Goal: Task Accomplishment & Management: Manage account settings

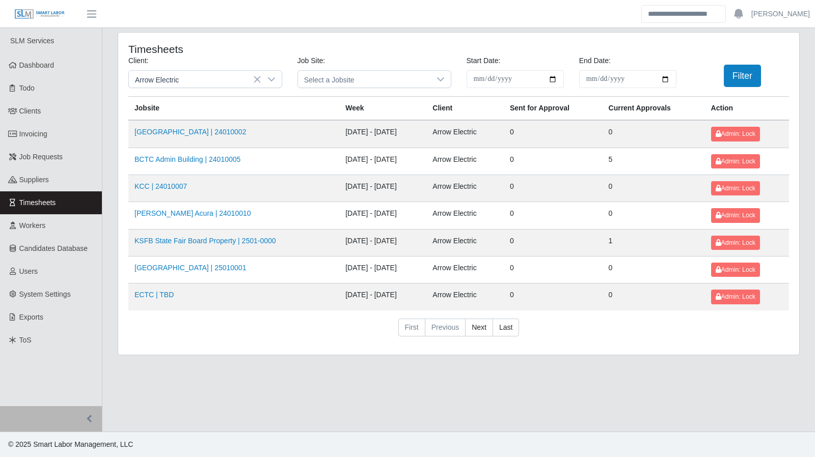
click at [780, 350] on div "**********" at bounding box center [458, 194] width 681 height 322
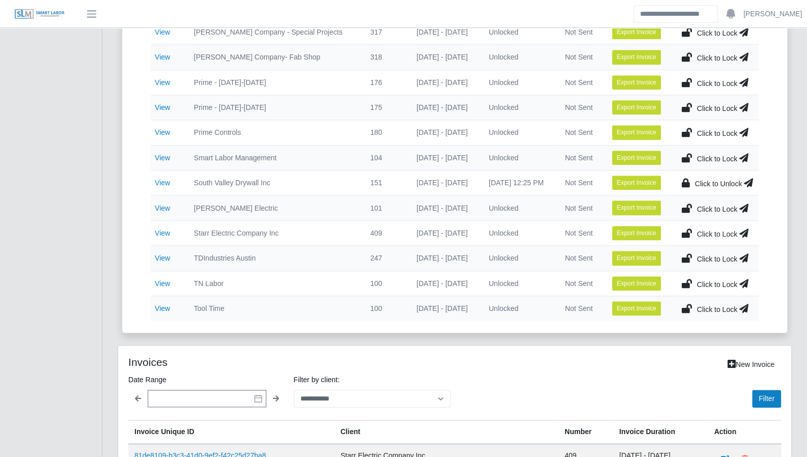
scroll to position [437, 0]
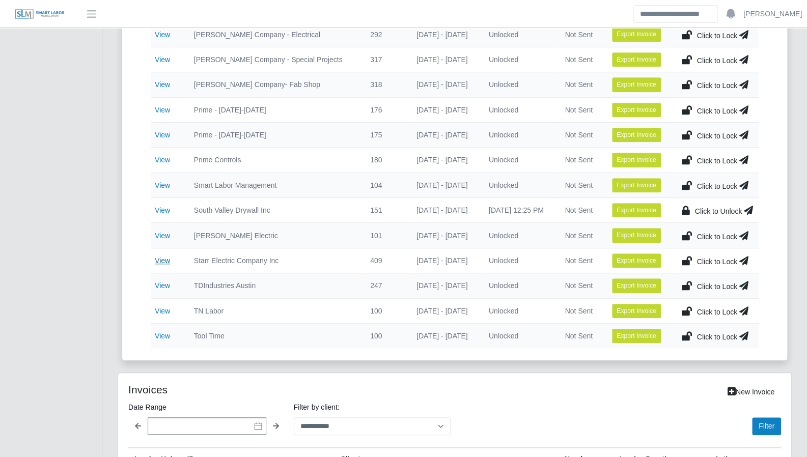
click at [159, 257] on link "View" at bounding box center [162, 261] width 15 height 8
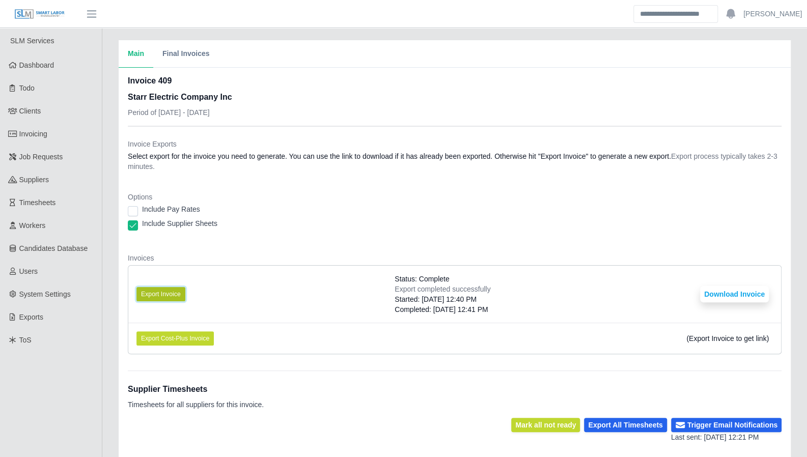
click at [172, 295] on button "Export Invoice" at bounding box center [160, 294] width 49 height 14
click at [740, 292] on button "Download Invoice" at bounding box center [734, 294] width 69 height 16
click at [722, 293] on button "Download Invoice" at bounding box center [734, 294] width 69 height 16
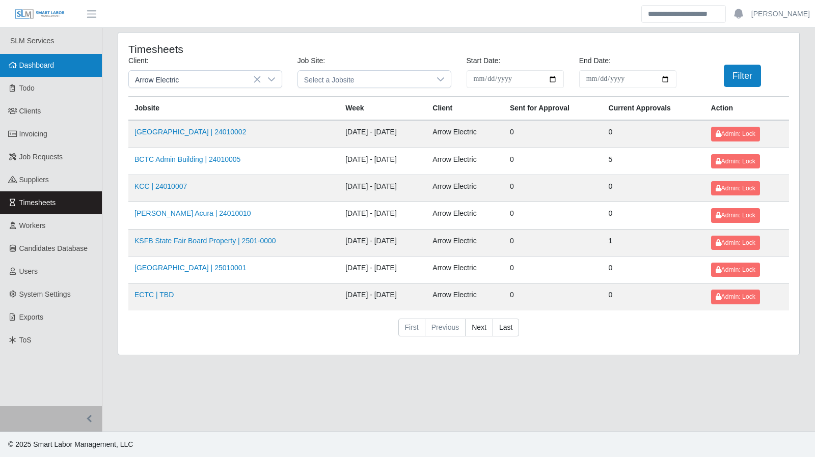
click at [38, 71] on link "Dashboard" at bounding box center [51, 65] width 102 height 23
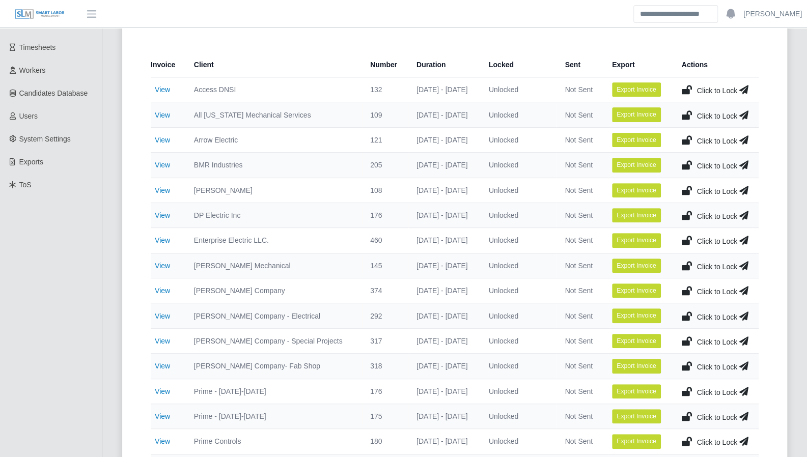
scroll to position [176, 0]
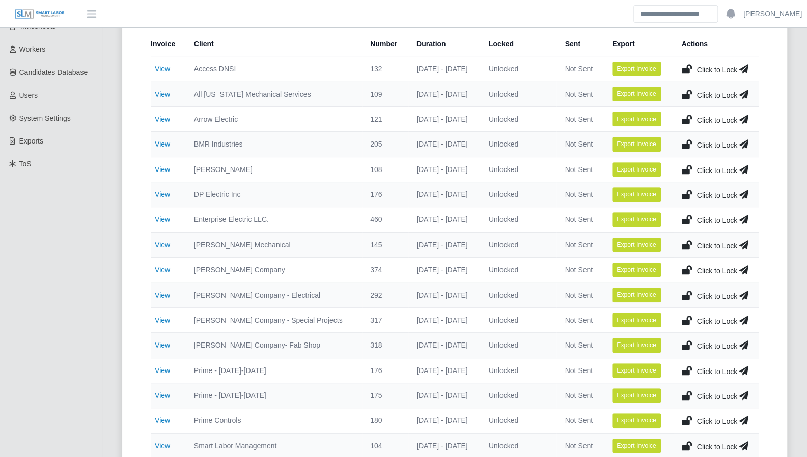
click at [162, 198] on td "View" at bounding box center [168, 194] width 35 height 25
click at [162, 197] on link "View" at bounding box center [162, 194] width 15 height 8
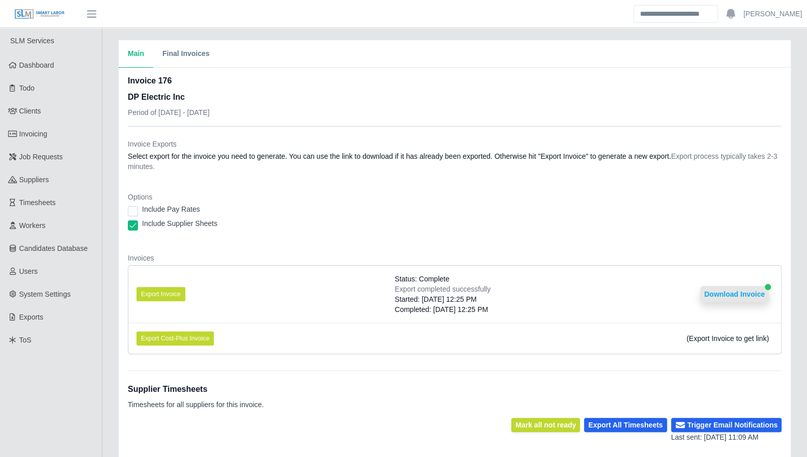
click at [735, 299] on button "Download Invoice" at bounding box center [734, 294] width 69 height 16
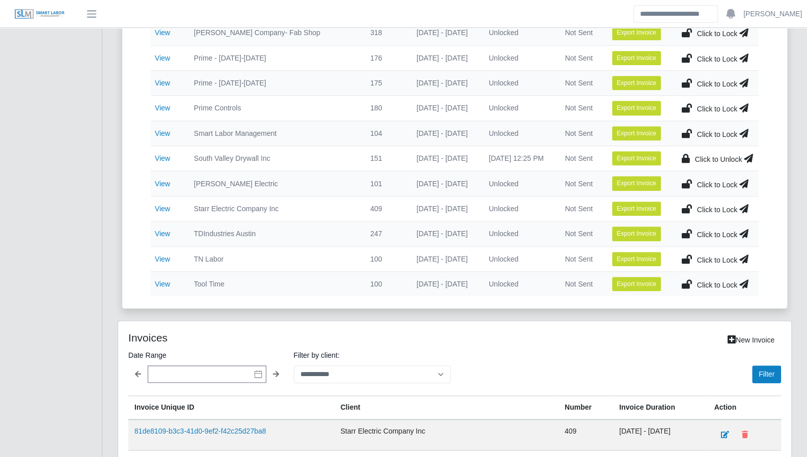
scroll to position [490, 0]
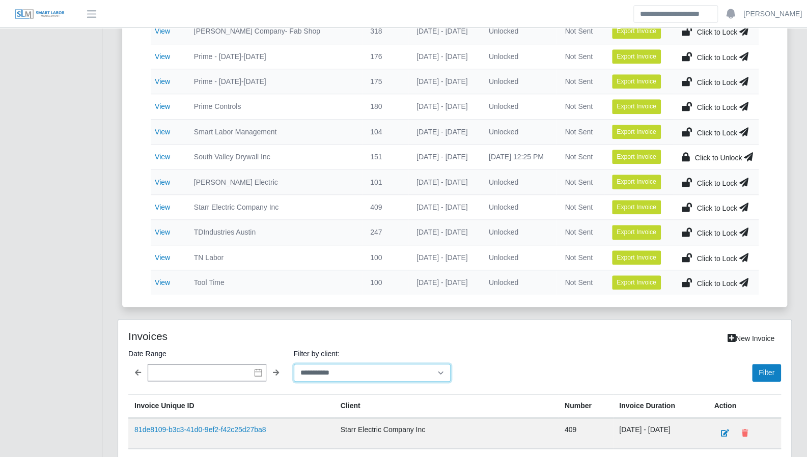
click at [369, 371] on select "**********" at bounding box center [372, 373] width 157 height 18
click at [294, 364] on select "**********" at bounding box center [372, 373] width 157 height 18
click at [776, 364] on button "Filter" at bounding box center [766, 373] width 29 height 18
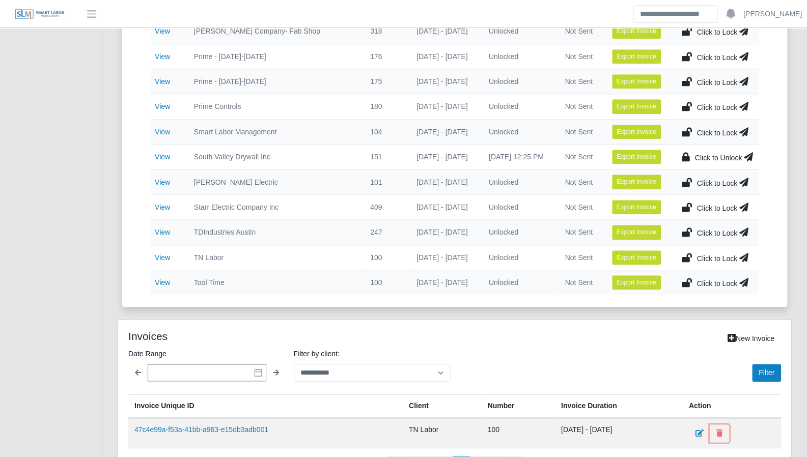
drag, startPoint x: 728, startPoint y: 424, endPoint x: 452, endPoint y: 38, distance: 474.3
click at [723, 430] on icon at bounding box center [720, 433] width 6 height 7
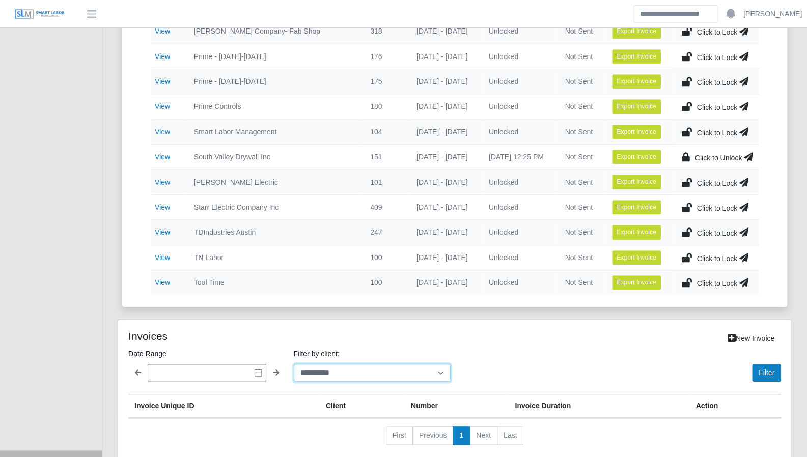
click at [314, 369] on select "**********" at bounding box center [372, 373] width 157 height 18
click at [294, 364] on select "**********" at bounding box center [372, 373] width 157 height 18
click at [773, 366] on button "Filter" at bounding box center [766, 373] width 29 height 18
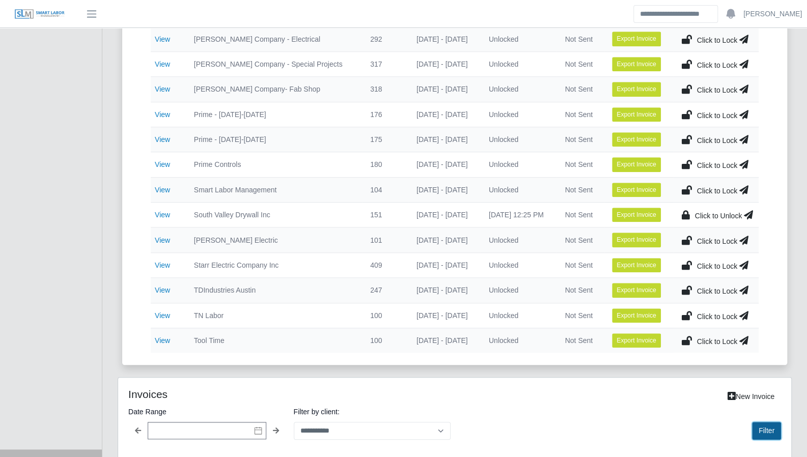
scroll to position [520, 0]
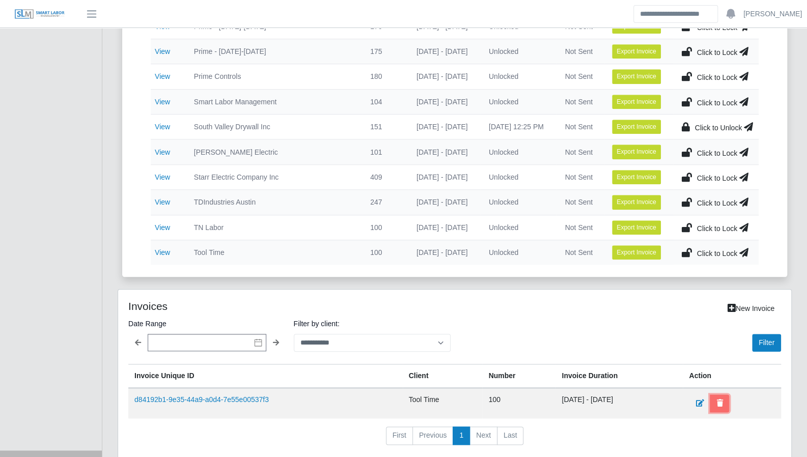
click at [723, 400] on icon at bounding box center [720, 403] width 6 height 7
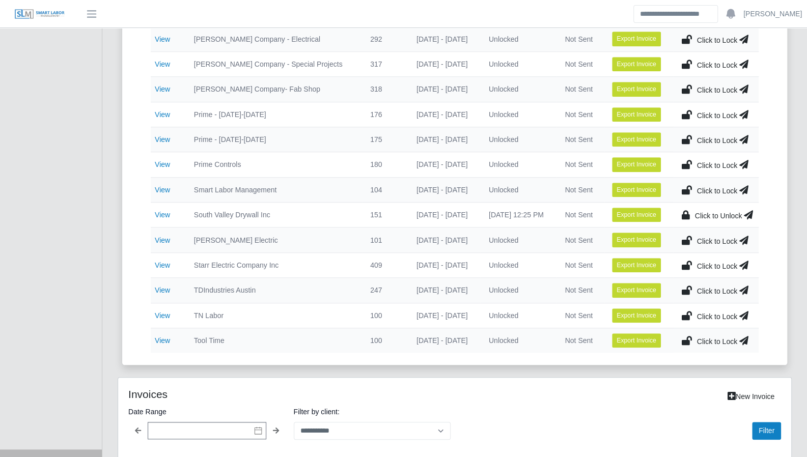
scroll to position [490, 0]
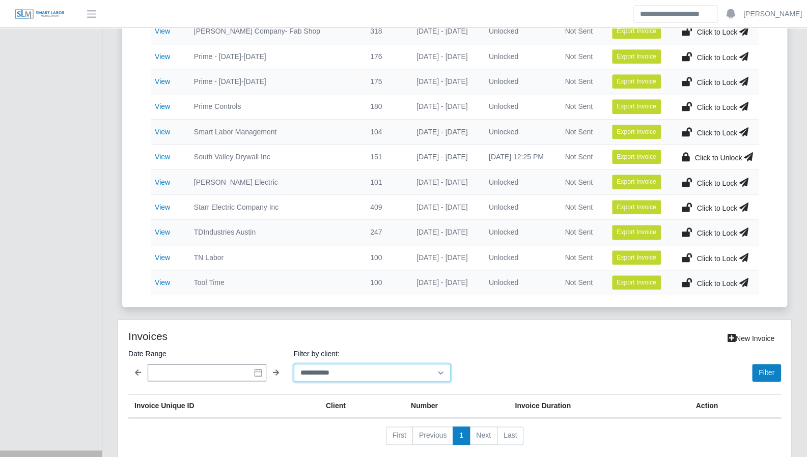
click at [336, 364] on select "**********" at bounding box center [372, 373] width 157 height 18
select select "**********"
click at [294, 364] on select "**********" at bounding box center [372, 373] width 157 height 18
click at [758, 366] on button "Filter" at bounding box center [766, 373] width 29 height 18
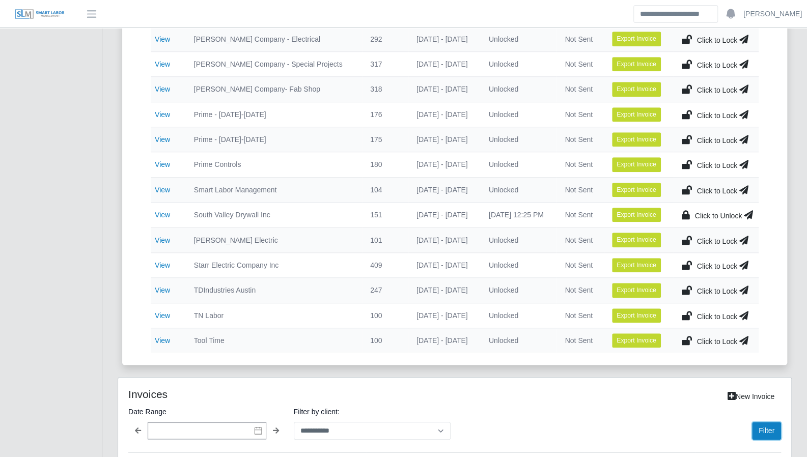
scroll to position [641, 0]
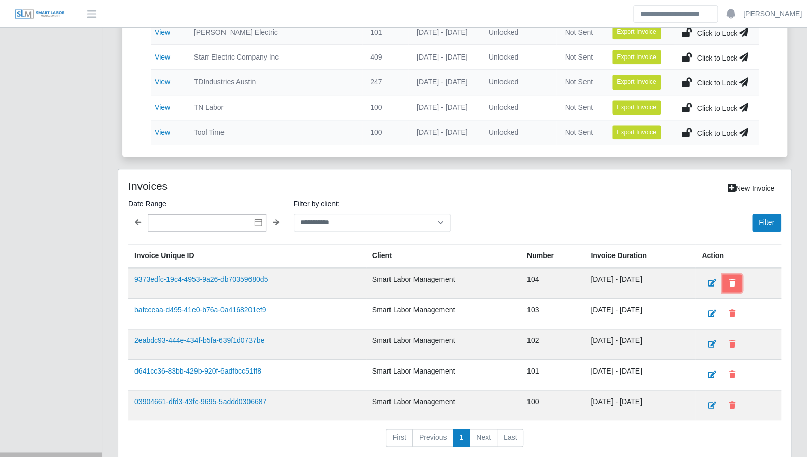
click at [742, 275] on button at bounding box center [732, 284] width 19 height 18
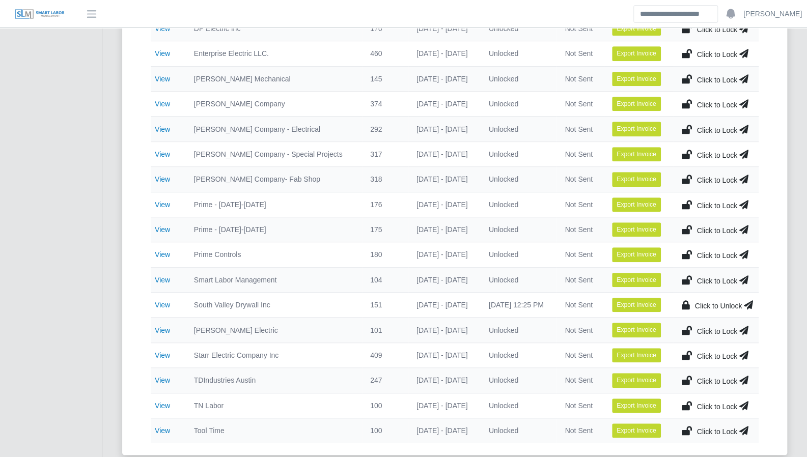
scroll to position [343, 0]
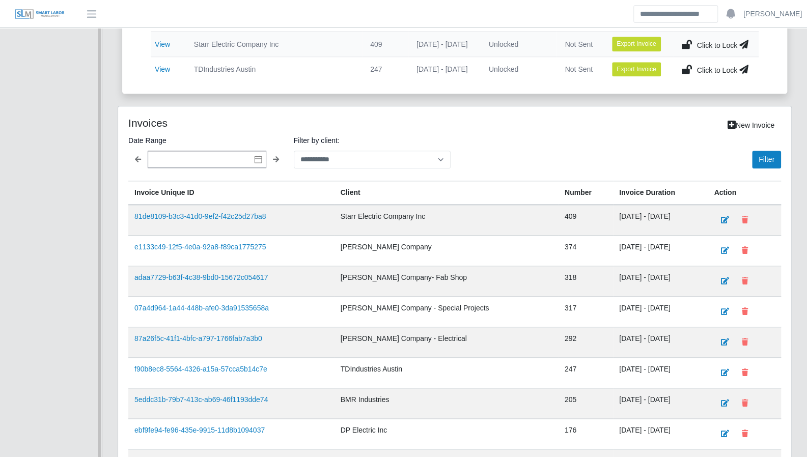
scroll to position [649, 0]
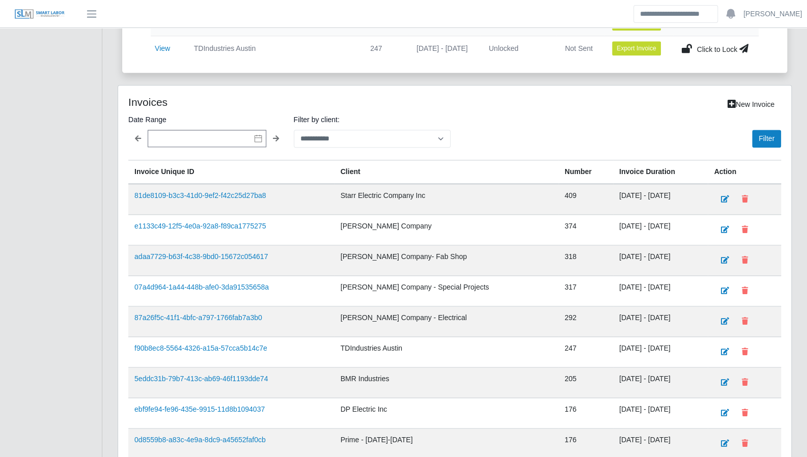
click at [787, 287] on div "**********" at bounding box center [454, 310] width 673 height 449
drag, startPoint x: 803, startPoint y: 305, endPoint x: 770, endPoint y: 291, distance: 35.7
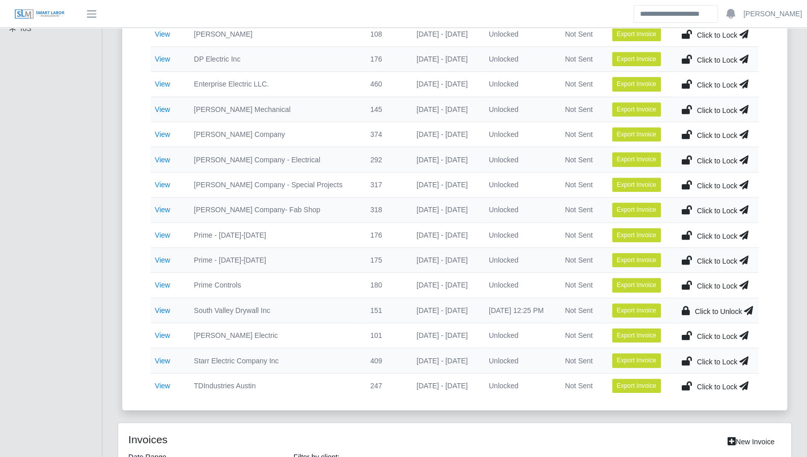
scroll to position [0, 0]
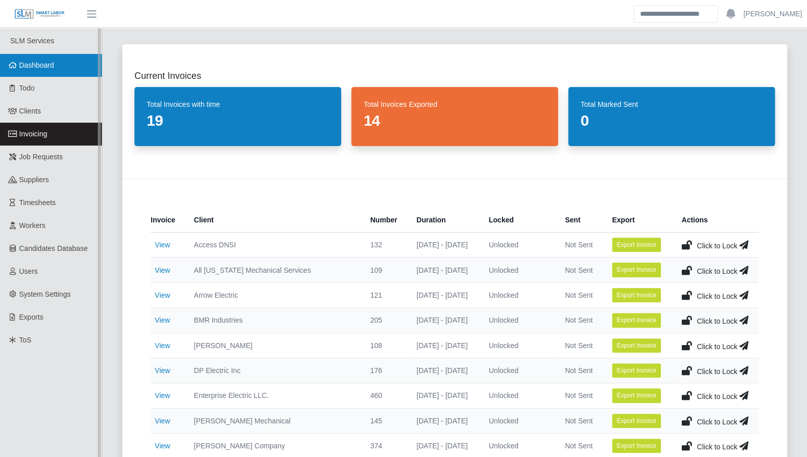
click at [34, 67] on span "Dashboard" at bounding box center [36, 65] width 35 height 8
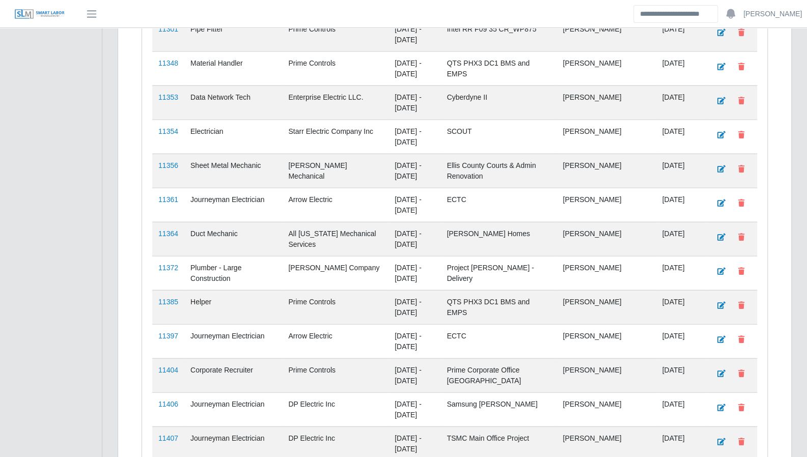
scroll to position [1471, 0]
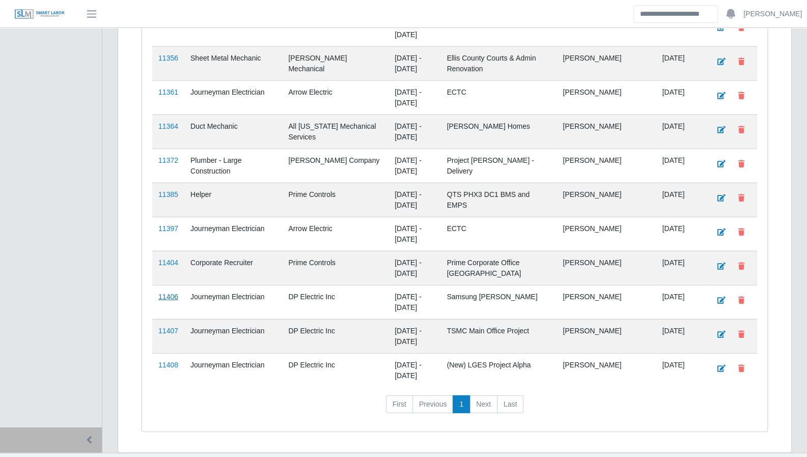
drag, startPoint x: 168, startPoint y: 278, endPoint x: 172, endPoint y: 273, distance: 6.1
click at [168, 293] on link "11406" at bounding box center [168, 297] width 20 height 8
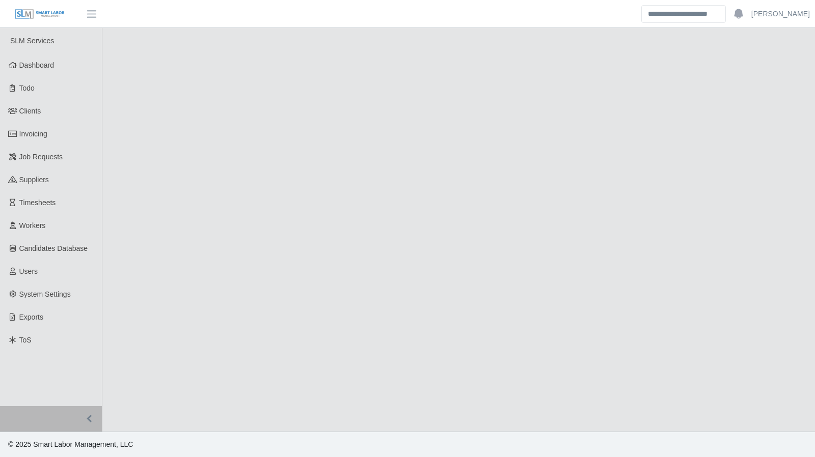
select select "****"
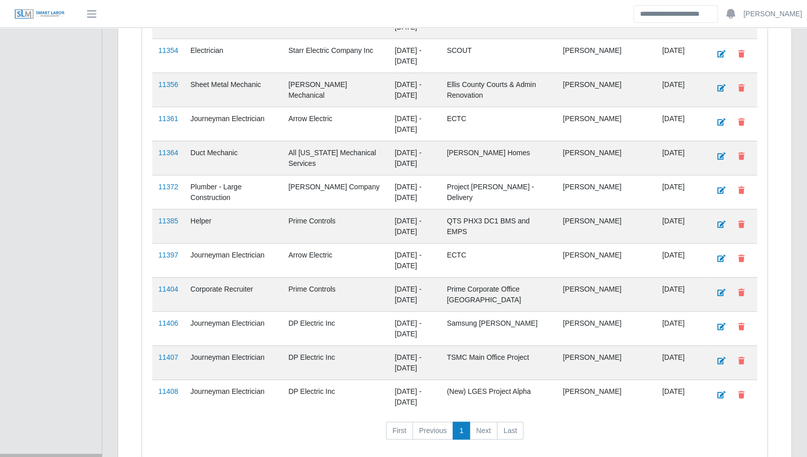
scroll to position [1471, 0]
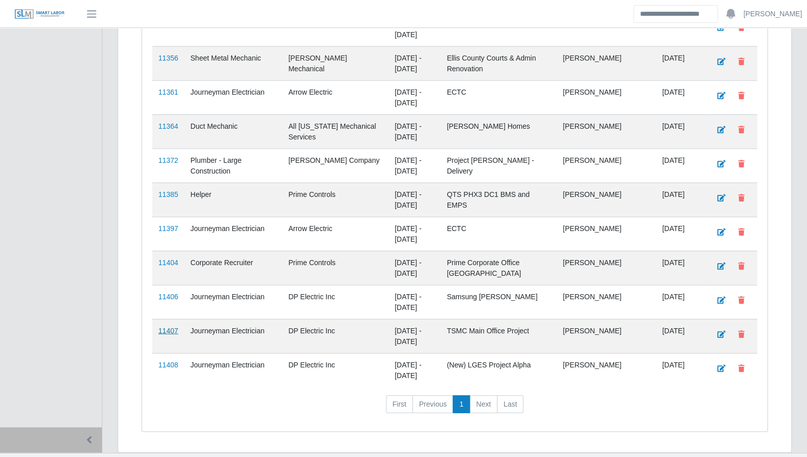
click at [164, 327] on link "11407" at bounding box center [168, 331] width 20 height 8
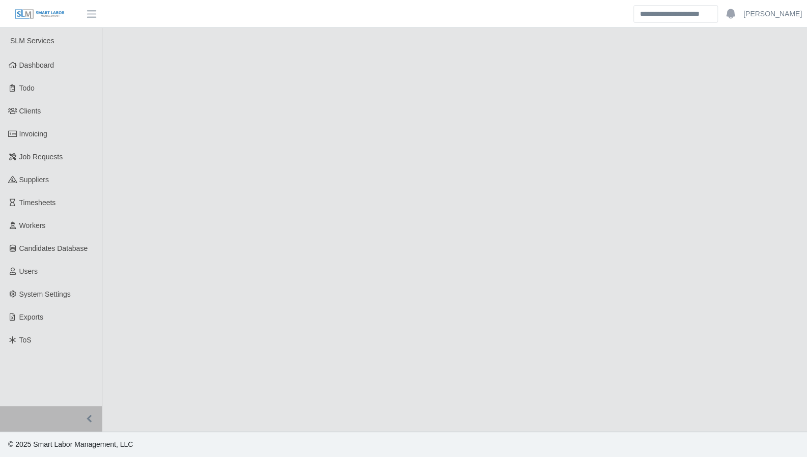
select select "****"
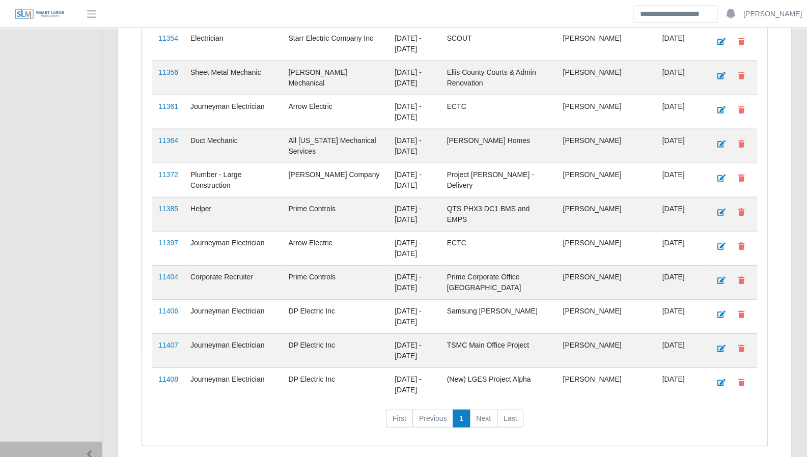
scroll to position [1471, 0]
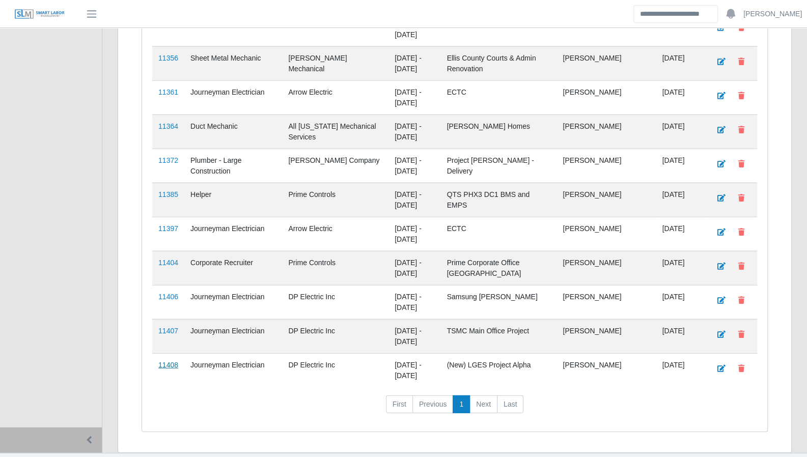
click at [164, 361] on link "11408" at bounding box center [168, 365] width 20 height 8
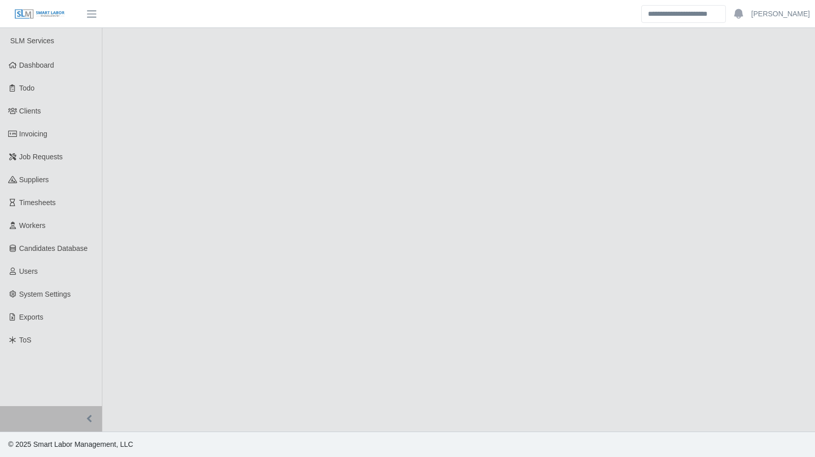
select select "****"
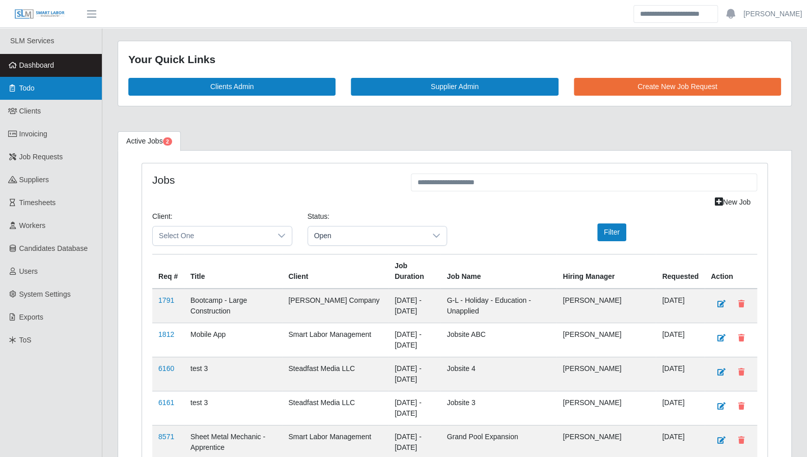
click at [28, 78] on link "Todo" at bounding box center [51, 88] width 102 height 23
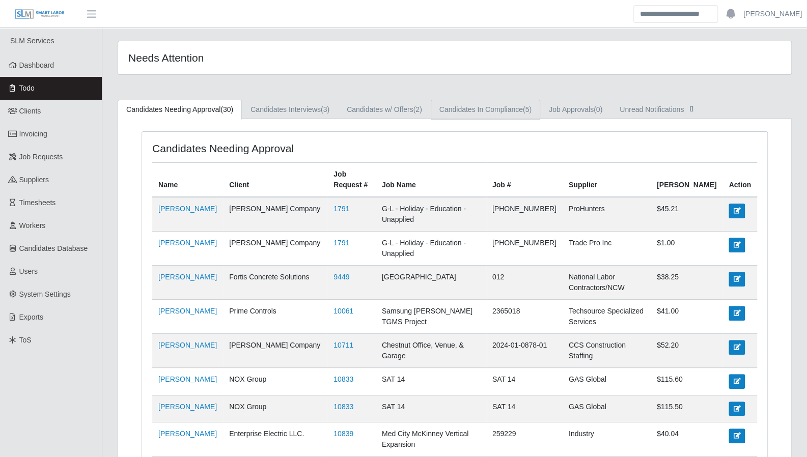
click at [448, 111] on link "Candidates In Compliance (5)" at bounding box center [485, 110] width 109 height 20
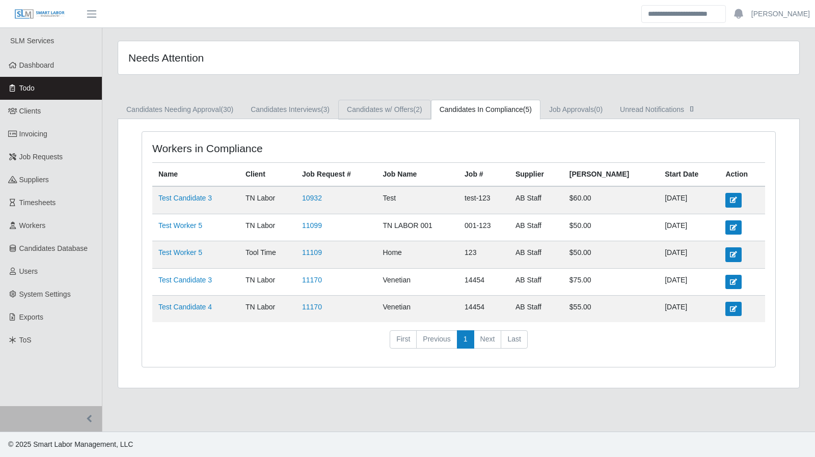
click at [405, 114] on link "Candidates w/ Offers (2)" at bounding box center [384, 110] width 93 height 20
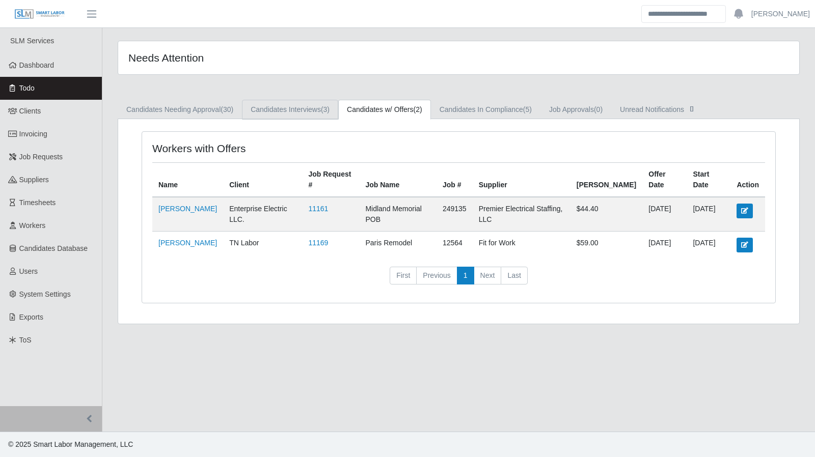
click at [315, 113] on link "Candidates Interviews (3)" at bounding box center [290, 110] width 96 height 20
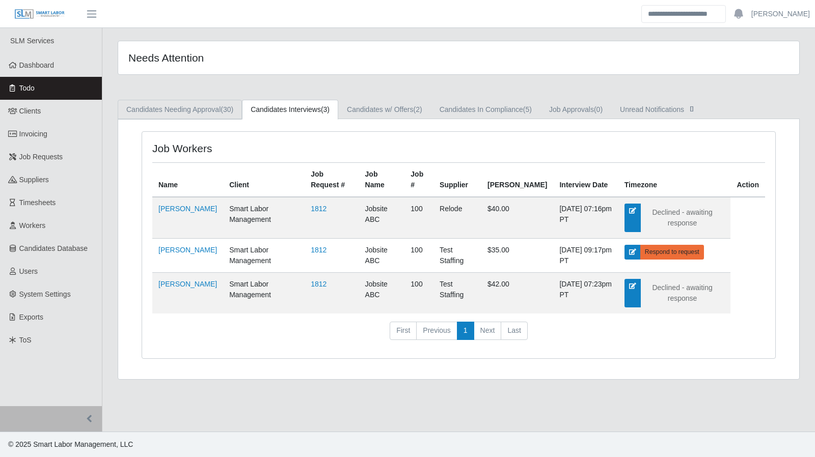
click at [183, 115] on link "Candidates Needing Approval (30)" at bounding box center [180, 110] width 124 height 20
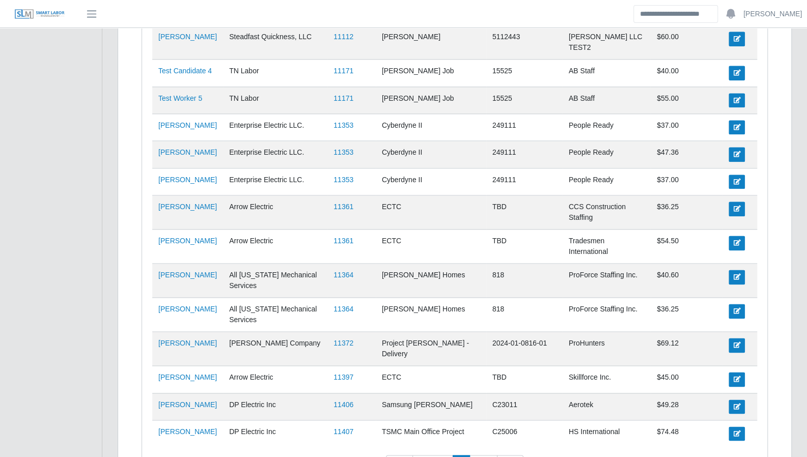
scroll to position [702, 0]
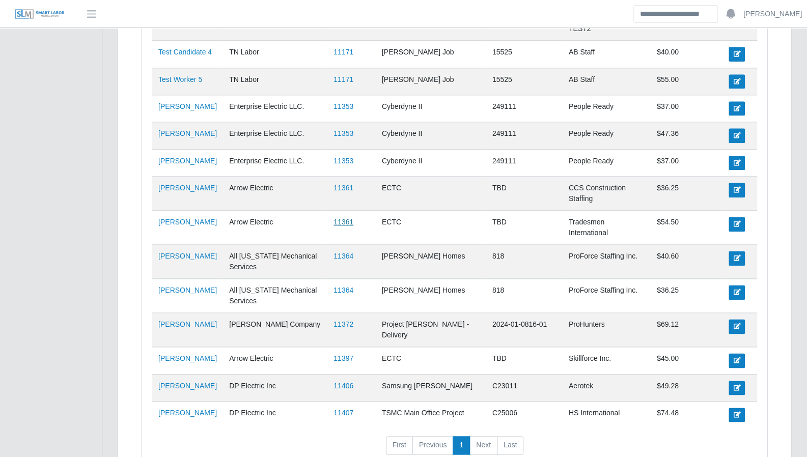
click at [347, 218] on link "11361" at bounding box center [344, 222] width 20 height 8
click at [345, 382] on link "11406" at bounding box center [344, 386] width 20 height 8
click at [344, 409] on link "11407" at bounding box center [344, 413] width 20 height 8
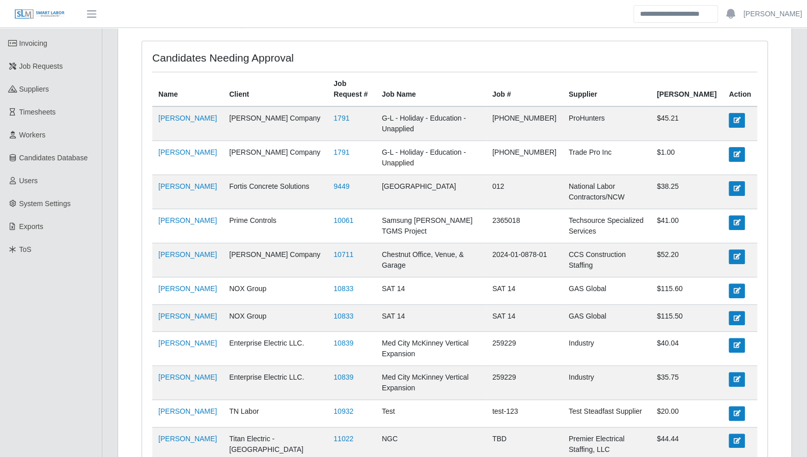
scroll to position [0, 0]
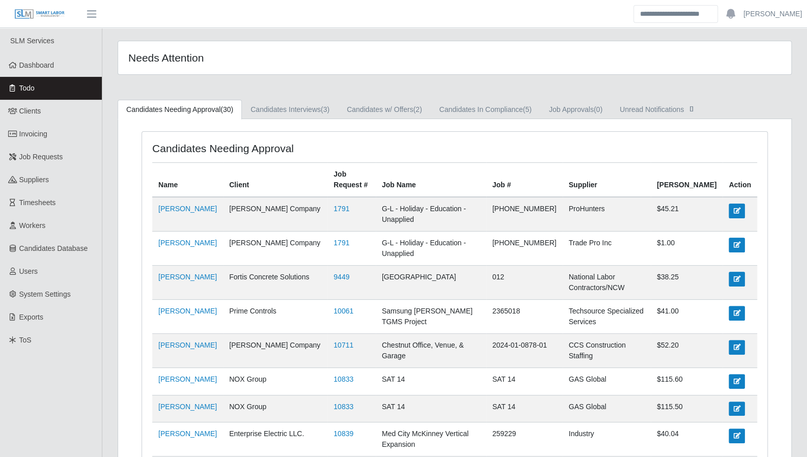
drag, startPoint x: 38, startPoint y: 70, endPoint x: 15, endPoint y: 77, distance: 23.7
click at [38, 70] on link "Dashboard" at bounding box center [51, 65] width 102 height 23
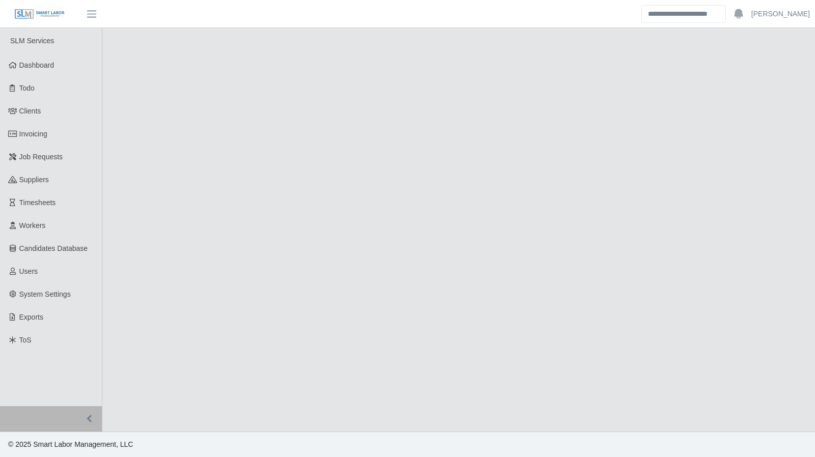
select select "****"
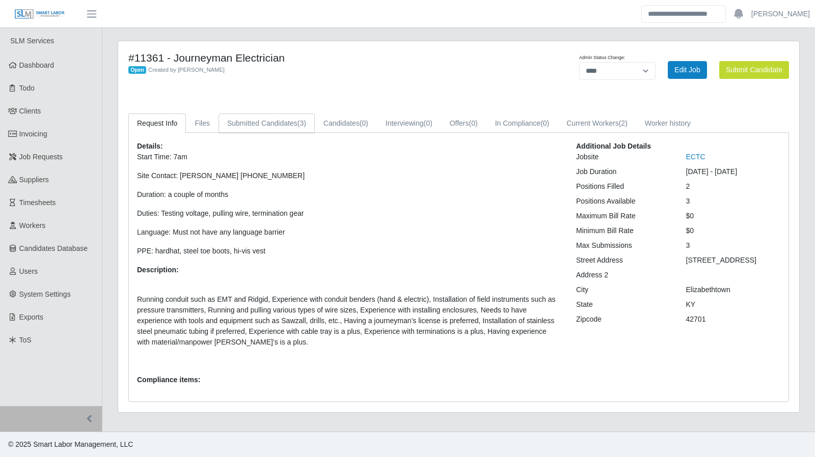
click at [293, 129] on link "Submitted Candidates (3)" at bounding box center [266, 124] width 96 height 20
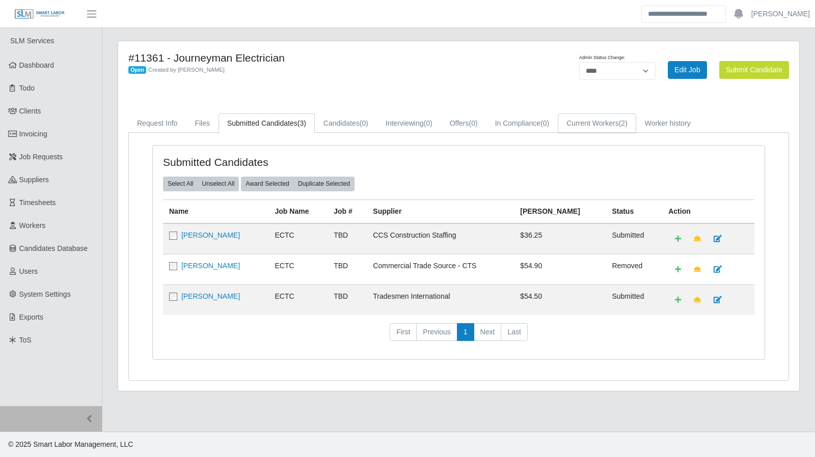
click at [590, 128] on link "Current Workers (2)" at bounding box center [597, 124] width 78 height 20
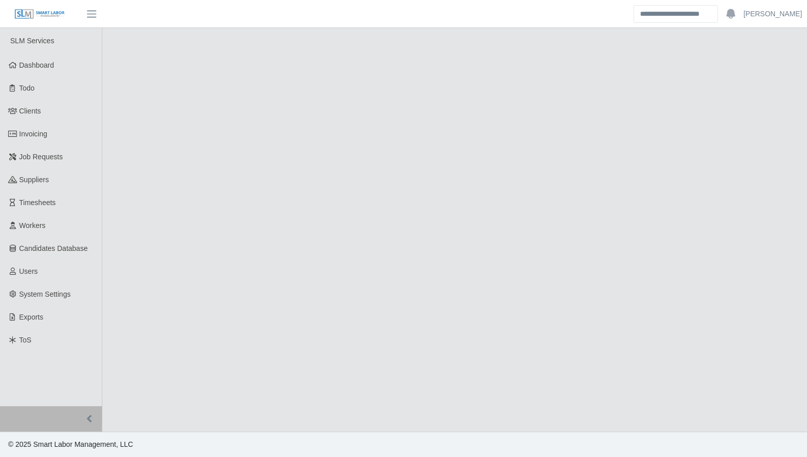
select select "****"
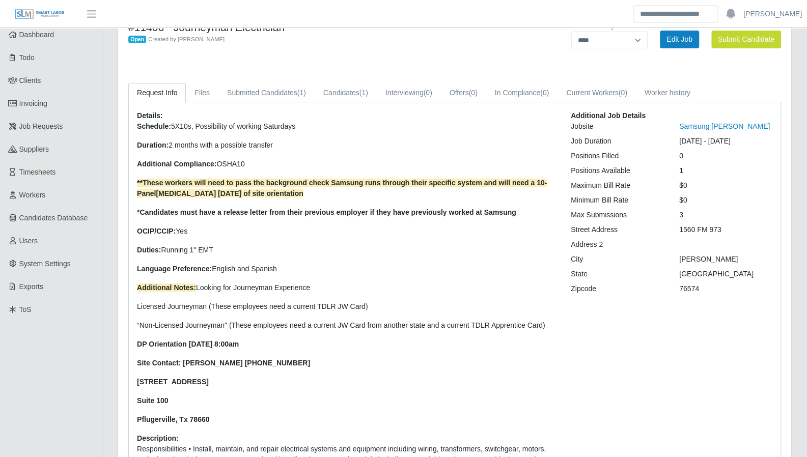
scroll to position [3, 0]
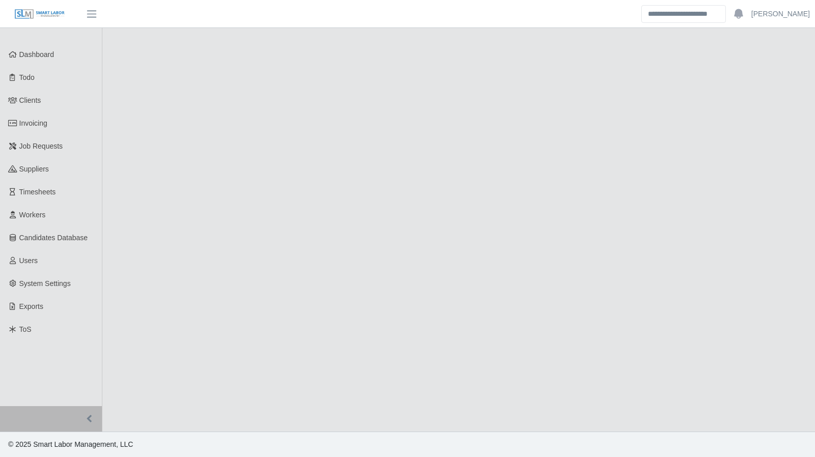
select select "****"
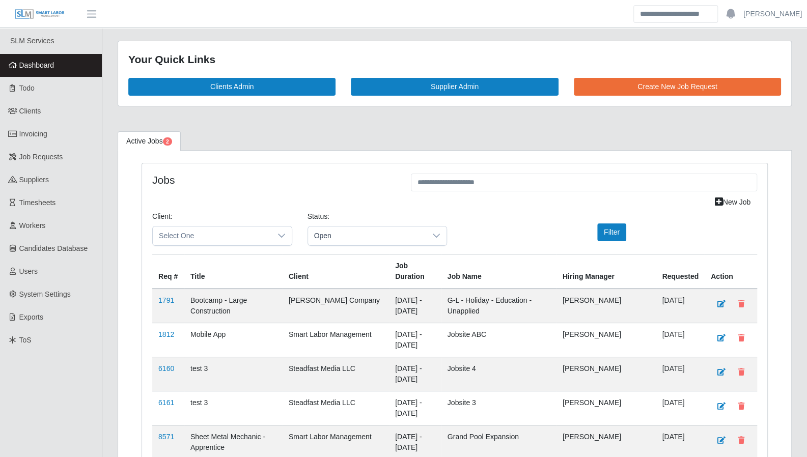
click at [31, 69] on span "Dashboard" at bounding box center [36, 65] width 35 height 8
click at [35, 96] on link "Todo" at bounding box center [51, 88] width 102 height 23
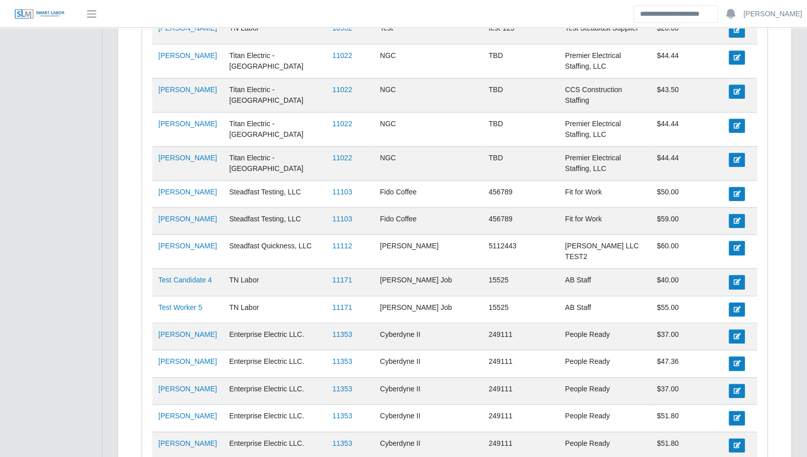
scroll to position [505, 0]
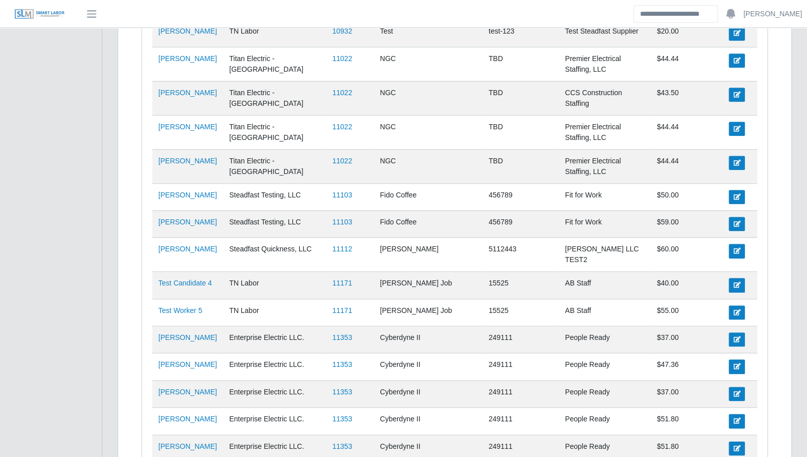
click at [760, 356] on div "Candidates Needing Approval Name Client Job Request # Job Name Job # Supplier B…" at bounding box center [454, 175] width 625 height 1097
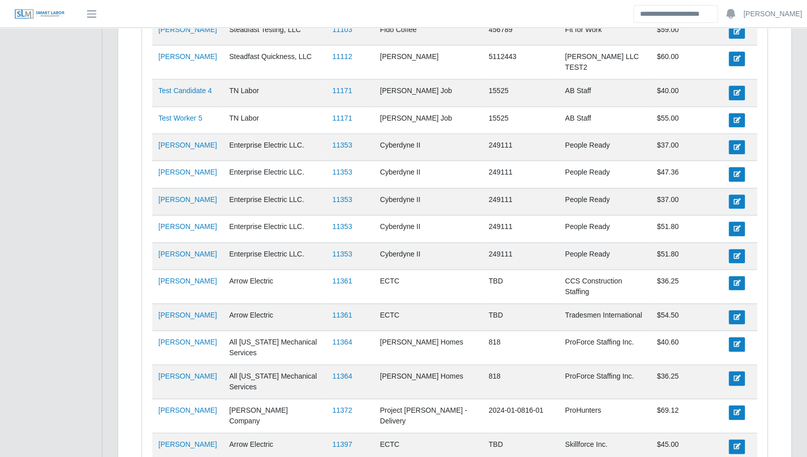
scroll to position [749, 0]
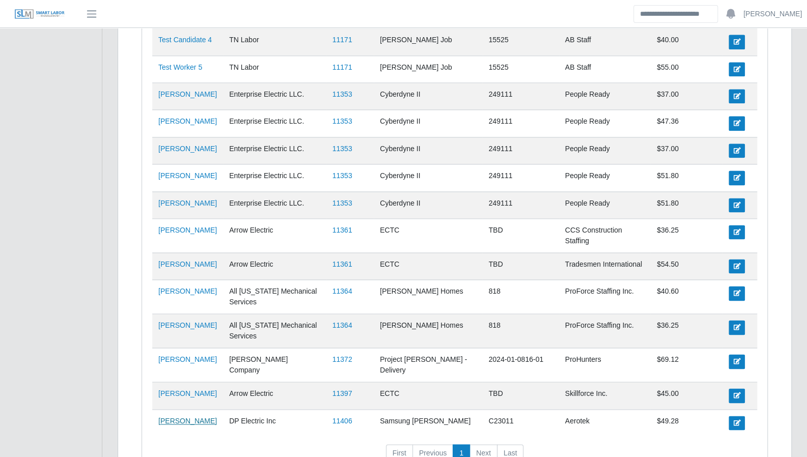
click at [196, 417] on link "Florencio Rocha" at bounding box center [187, 421] width 59 height 8
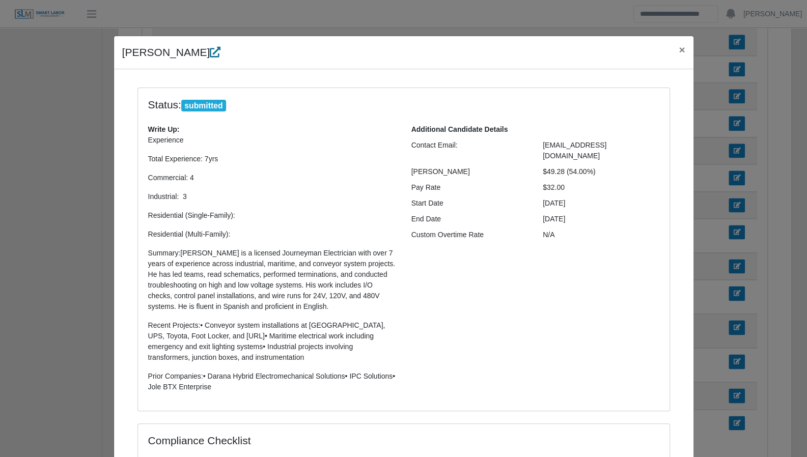
click at [210, 47] on icon at bounding box center [215, 52] width 11 height 11
click at [679, 51] on span "×" at bounding box center [682, 50] width 6 height 12
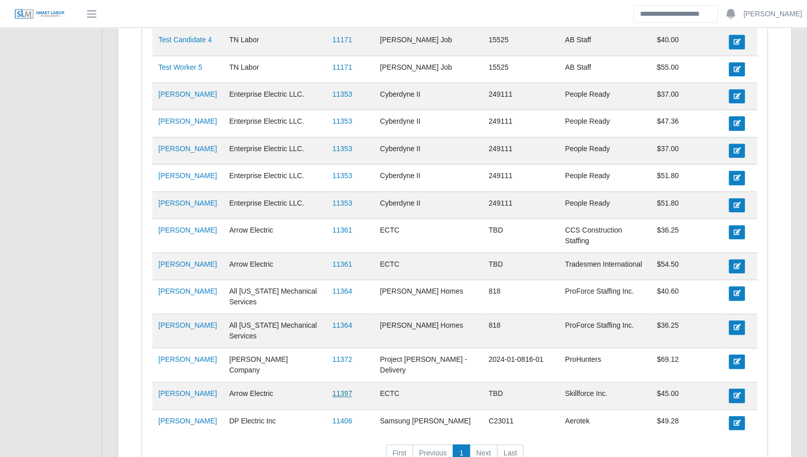
click at [344, 390] on link "11397" at bounding box center [343, 394] width 20 height 8
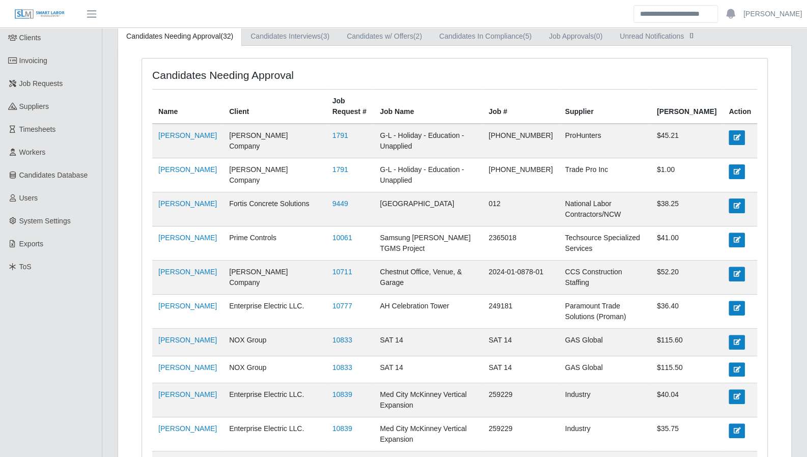
scroll to position [0, 0]
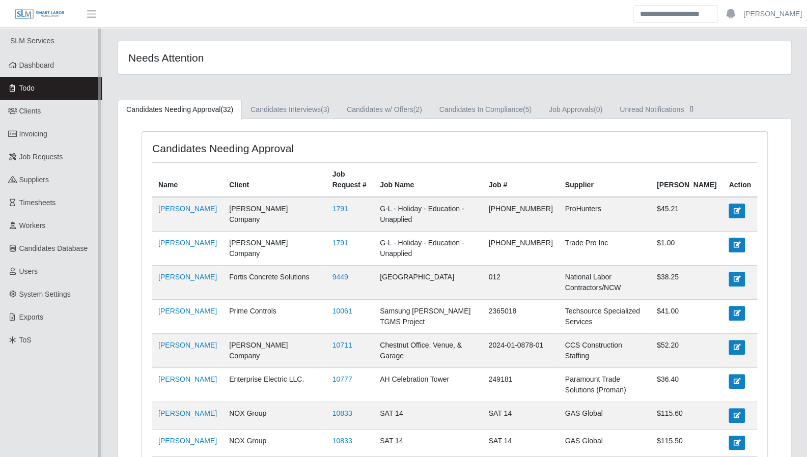
click at [29, 82] on link "Todo" at bounding box center [51, 88] width 102 height 23
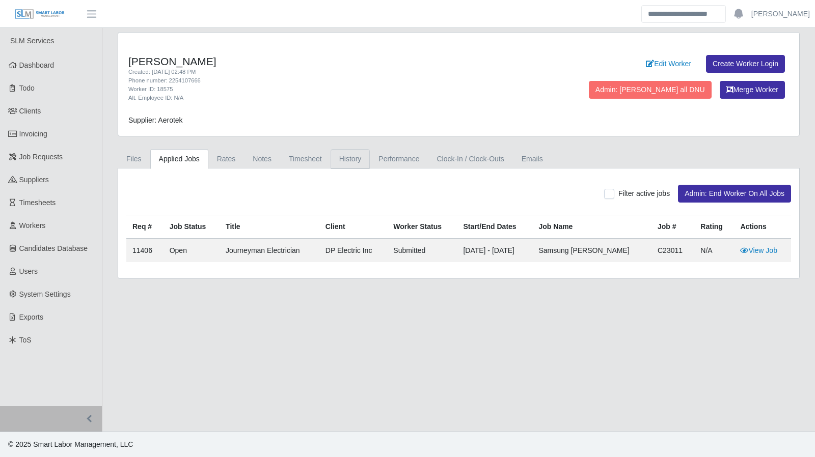
click at [346, 159] on link "History" at bounding box center [351, 159] width 40 height 20
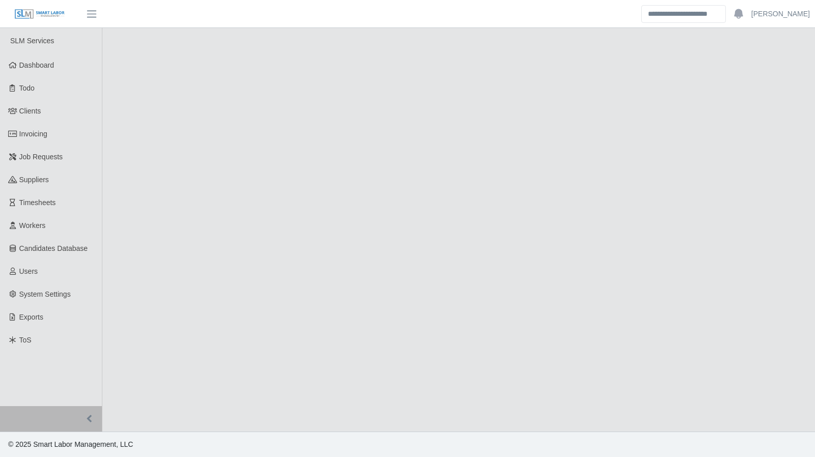
select select "****"
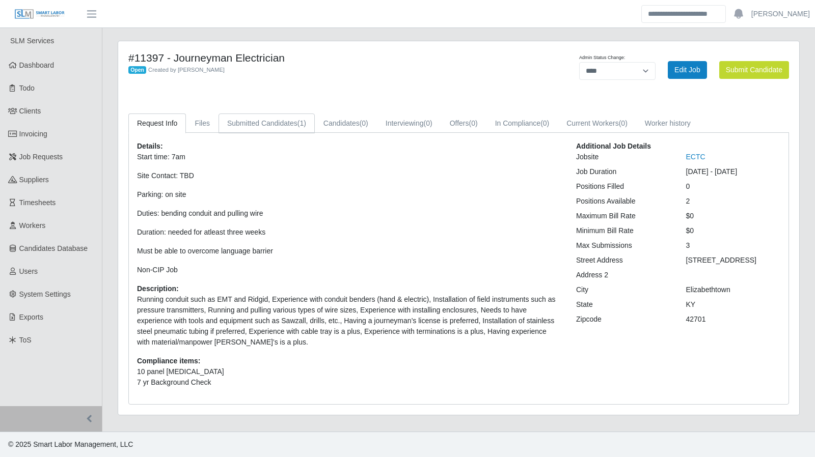
click at [275, 122] on link "Submitted Candidates (1)" at bounding box center [266, 124] width 96 height 20
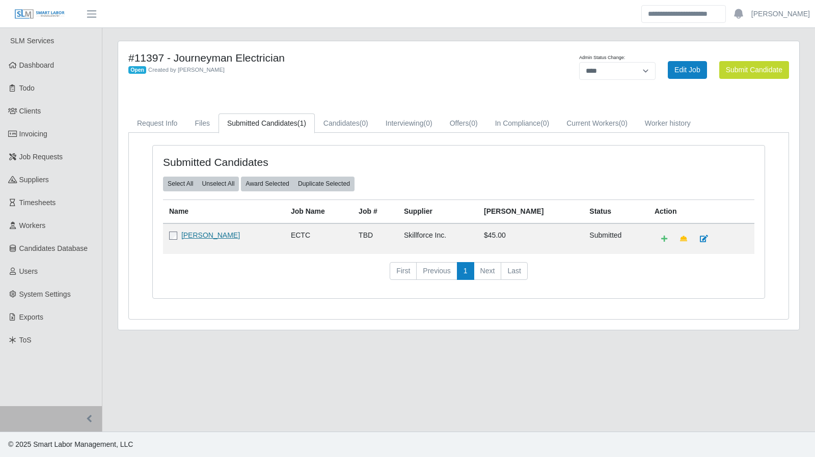
click at [208, 233] on link "[PERSON_NAME]" at bounding box center [210, 235] width 59 height 8
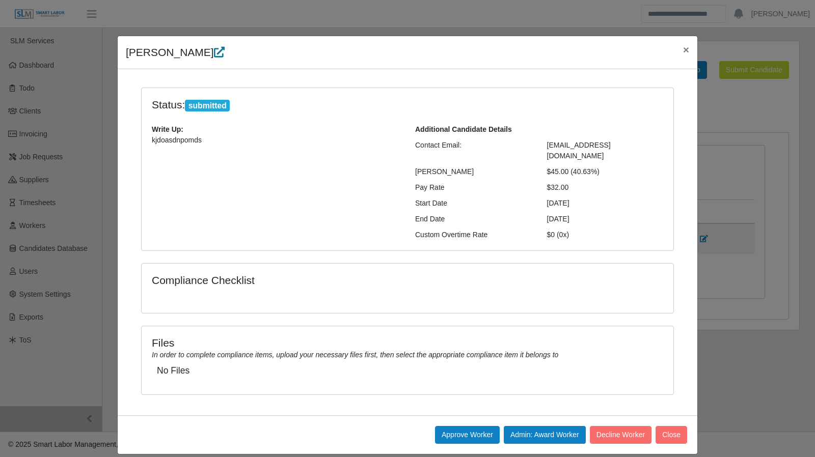
click at [214, 58] on link at bounding box center [219, 52] width 11 height 12
click at [684, 48] on span "×" at bounding box center [686, 50] width 6 height 12
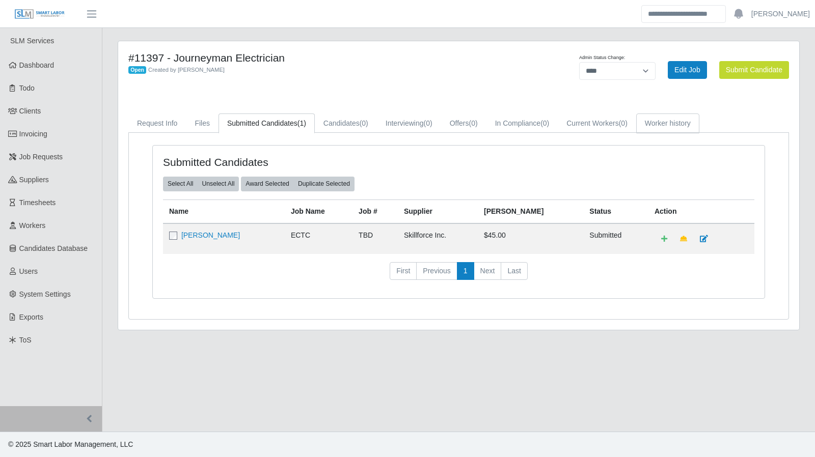
click at [663, 126] on link "Worker history" at bounding box center [667, 124] width 63 height 20
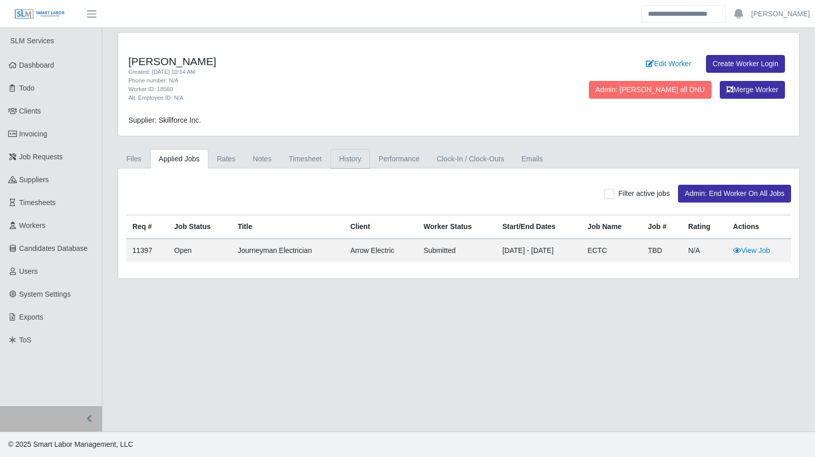
click at [347, 161] on link "History" at bounding box center [351, 159] width 40 height 20
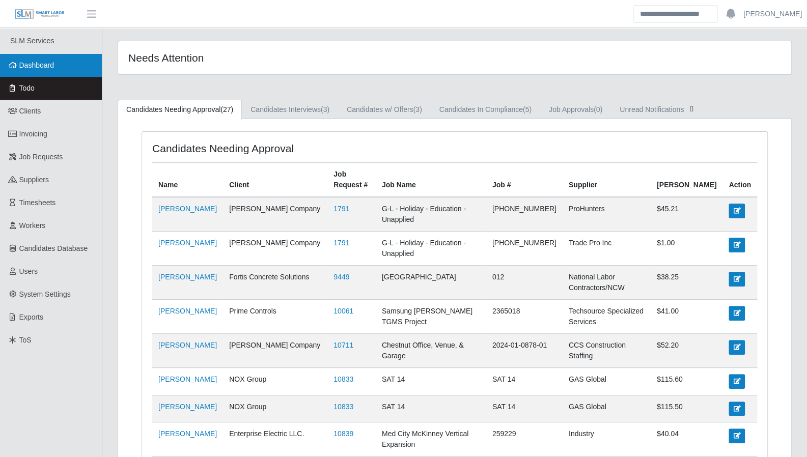
click at [48, 68] on span "Dashboard" at bounding box center [36, 65] width 35 height 8
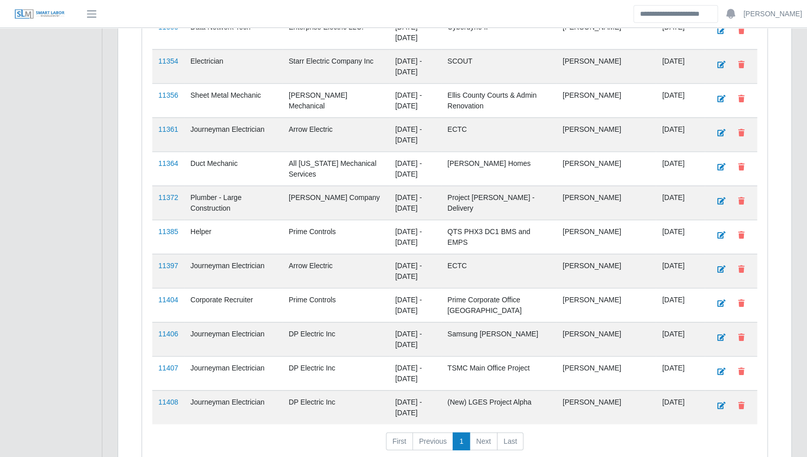
scroll to position [1405, 0]
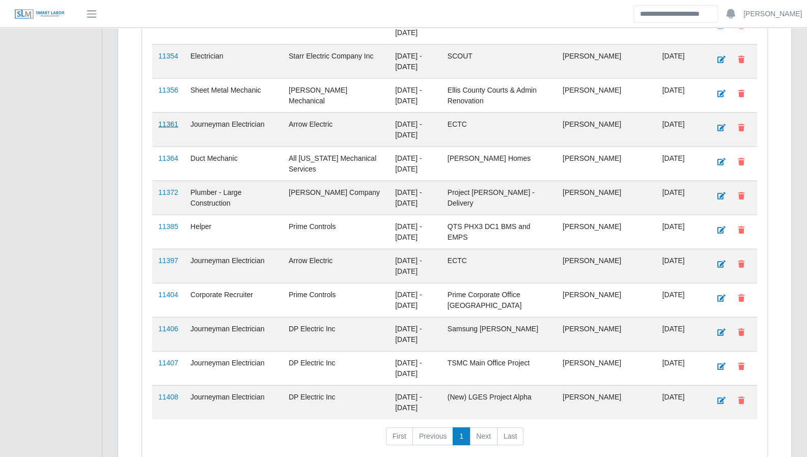
click at [170, 120] on link "11361" at bounding box center [168, 124] width 20 height 8
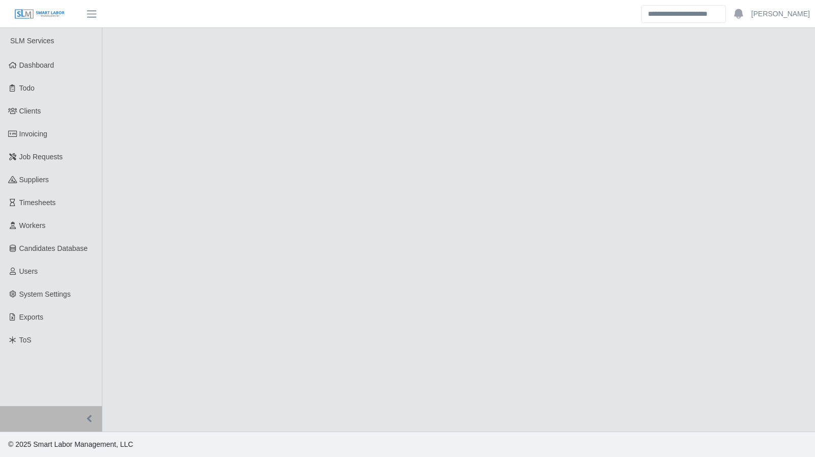
select select "****"
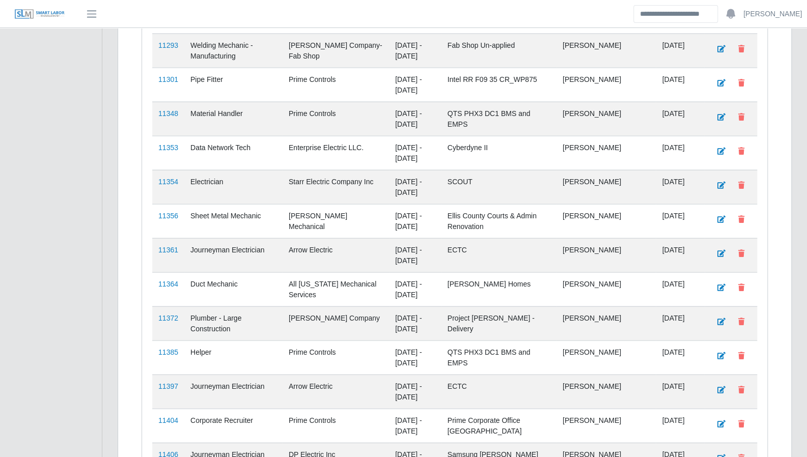
scroll to position [1285, 0]
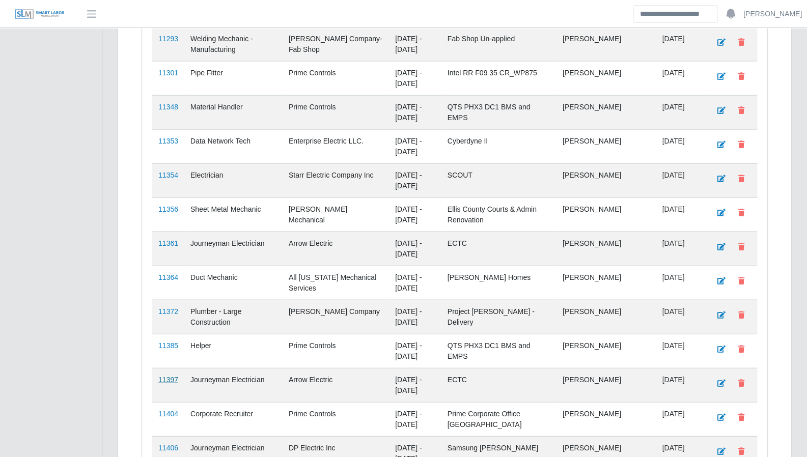
click at [167, 376] on link "11397" at bounding box center [168, 380] width 20 height 8
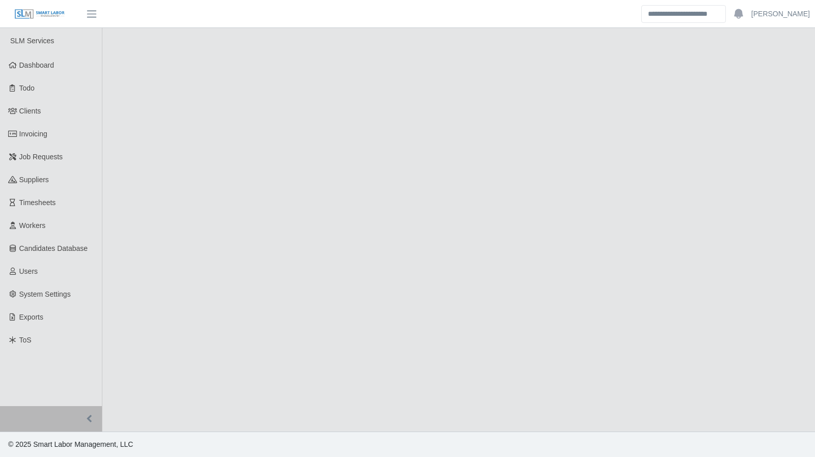
select select "****"
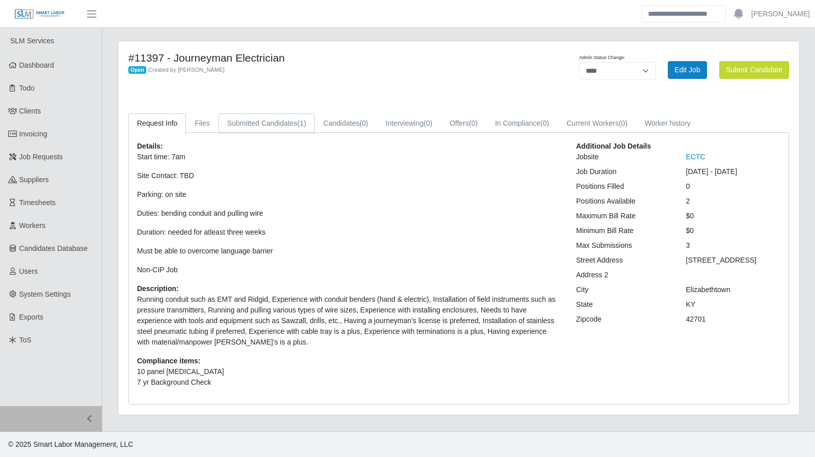
click at [267, 120] on link "Submitted Candidates (1)" at bounding box center [266, 124] width 96 height 20
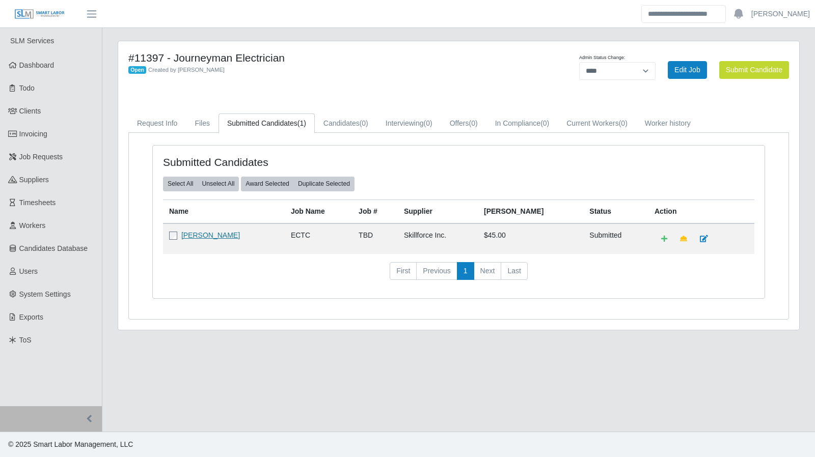
click at [195, 232] on link "[PERSON_NAME]" at bounding box center [210, 235] width 59 height 8
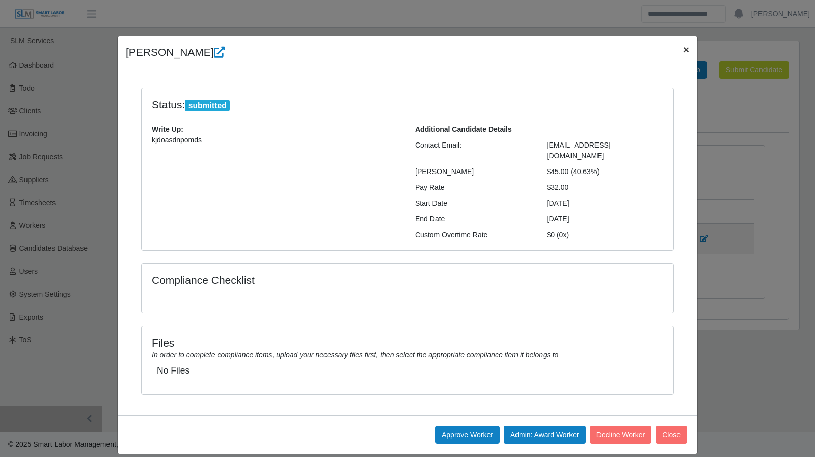
click at [685, 51] on span "×" at bounding box center [686, 50] width 6 height 12
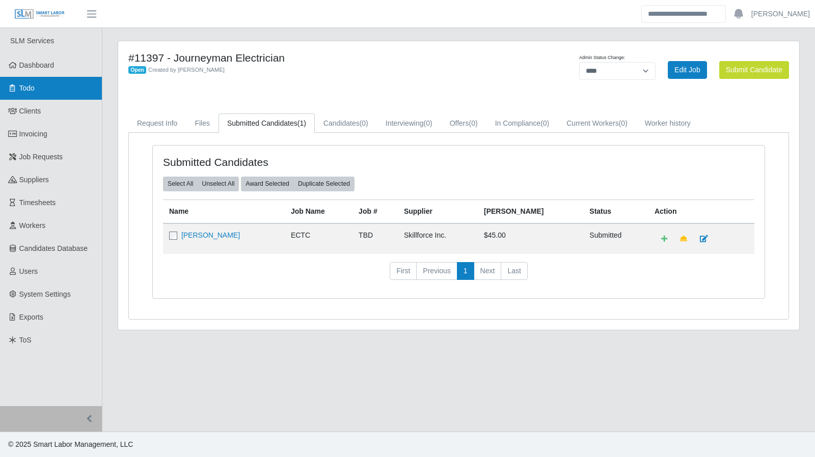
click at [35, 94] on link "Todo" at bounding box center [51, 88] width 102 height 23
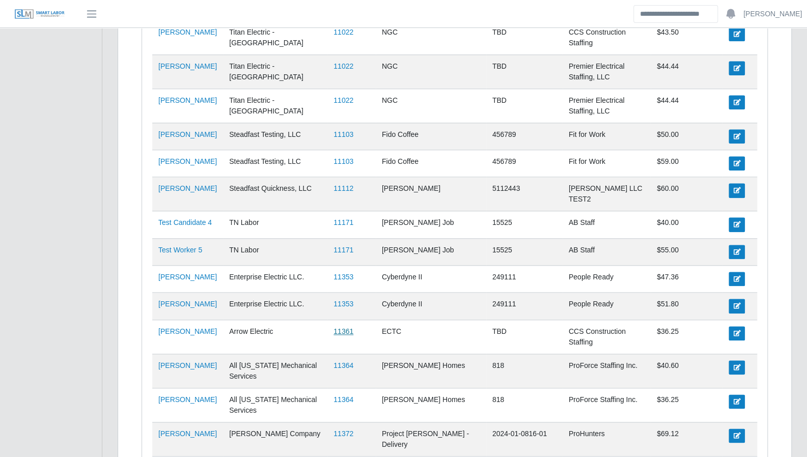
scroll to position [622, 0]
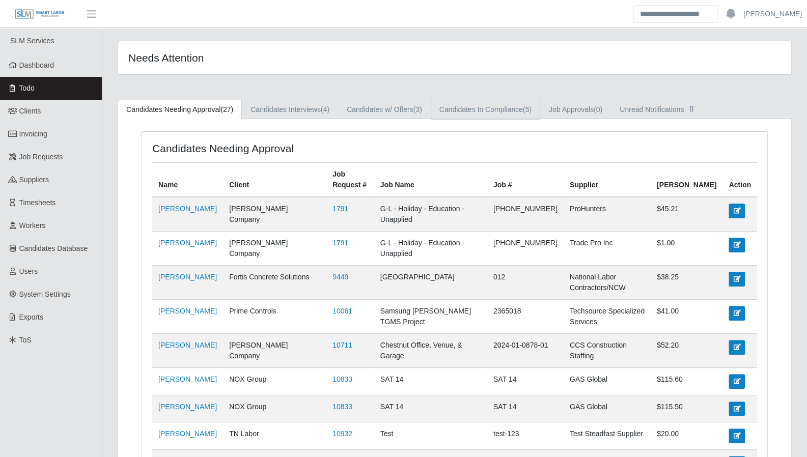
click at [492, 114] on link "Candidates In Compliance (5)" at bounding box center [485, 110] width 109 height 20
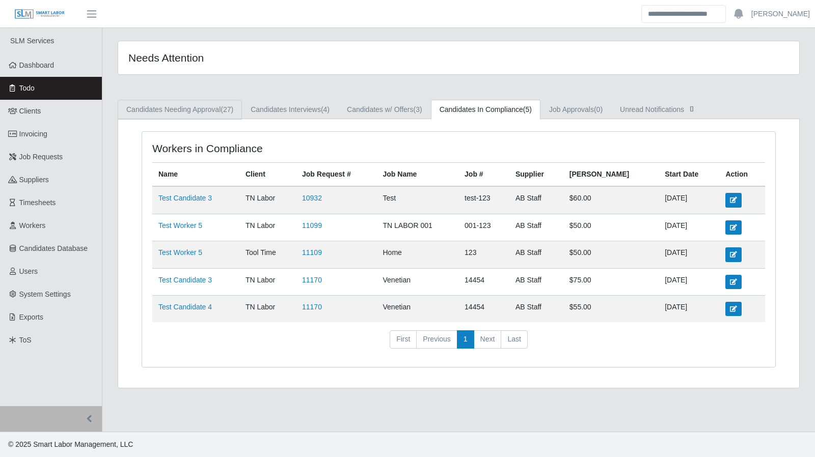
click at [174, 112] on link "Candidates Needing Approval (27)" at bounding box center [180, 110] width 124 height 20
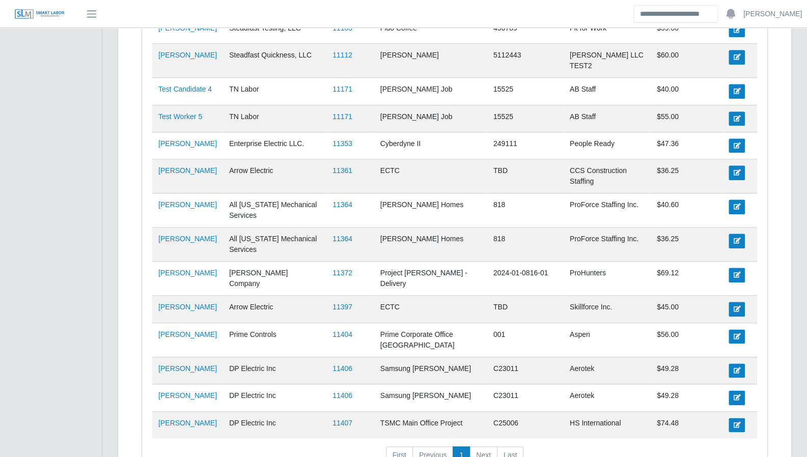
scroll to position [600, 0]
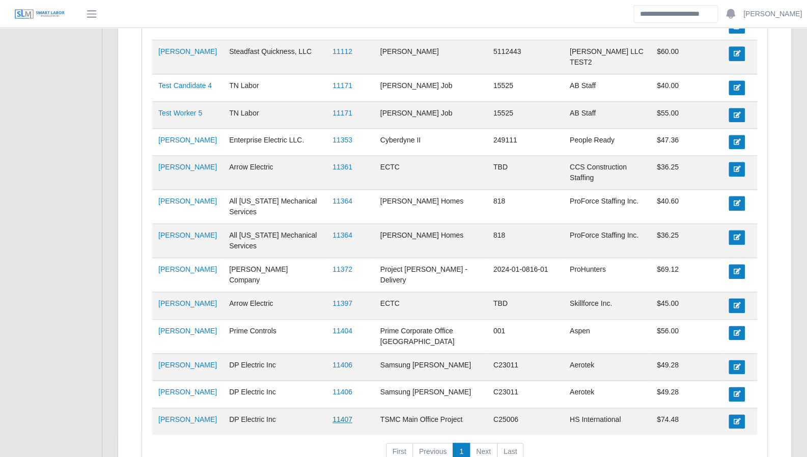
click at [347, 416] on link "11407" at bounding box center [343, 420] width 20 height 8
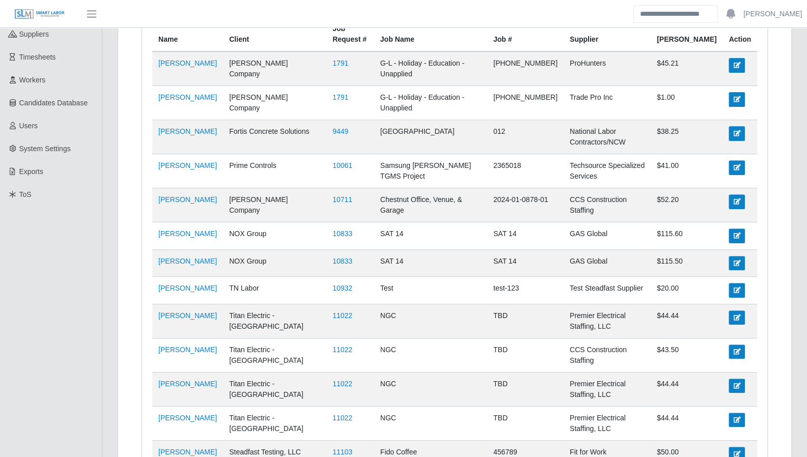
scroll to position [0, 0]
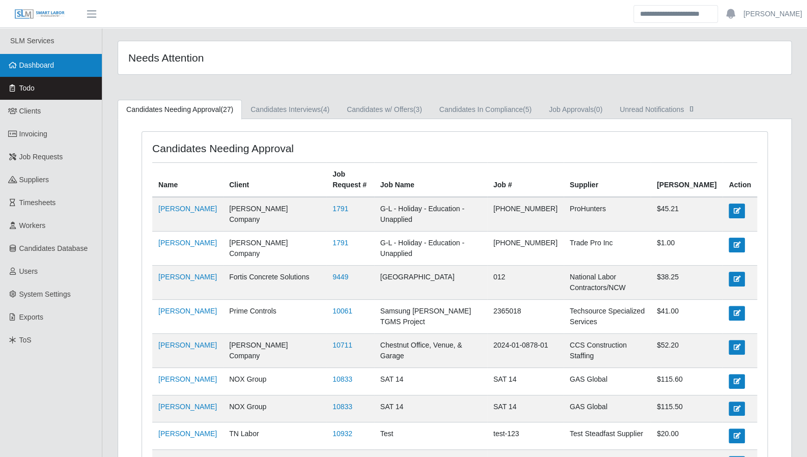
click at [42, 69] on span "Dashboard" at bounding box center [36, 65] width 35 height 8
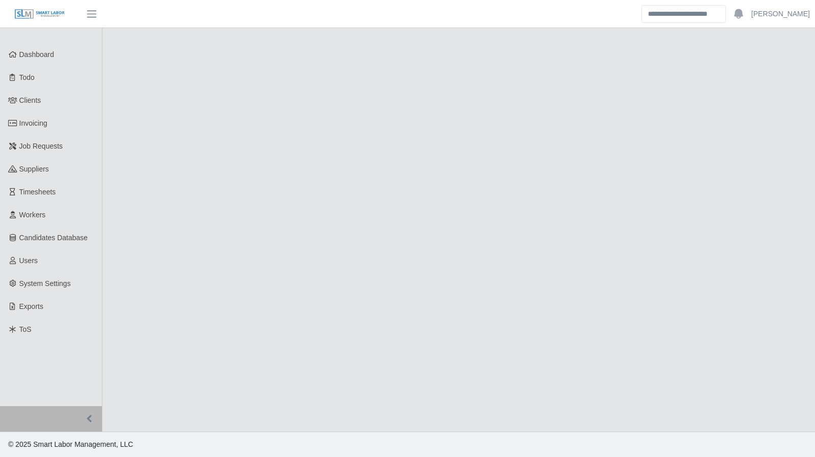
select select "****"
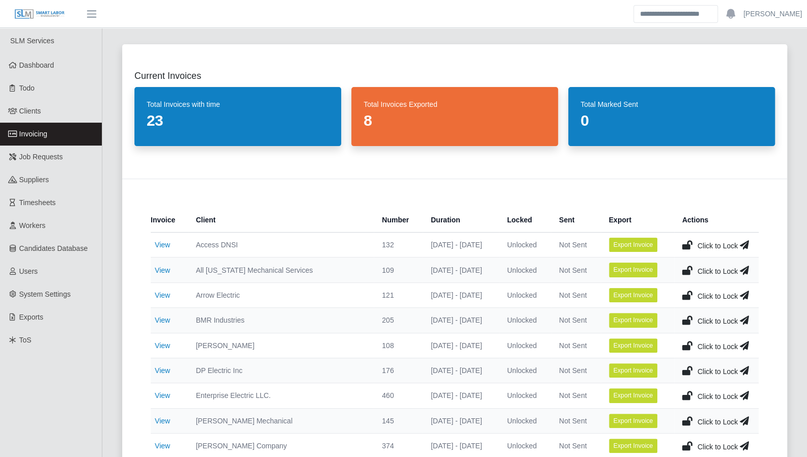
click at [44, 138] on span "Invoicing" at bounding box center [33, 134] width 28 height 8
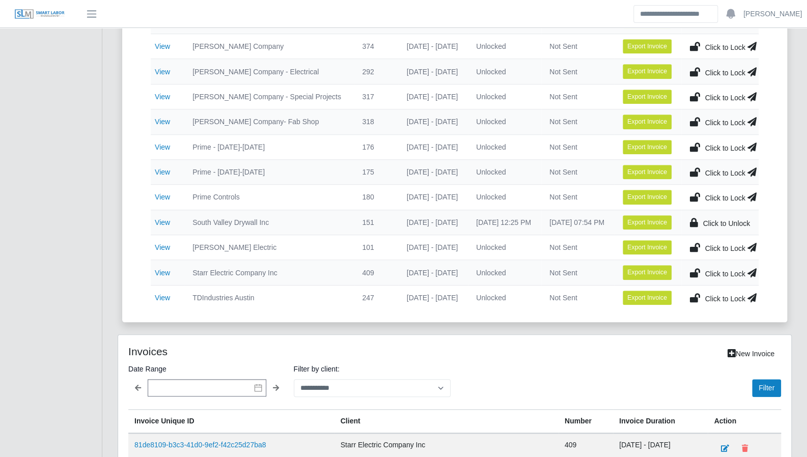
scroll to position [447, 0]
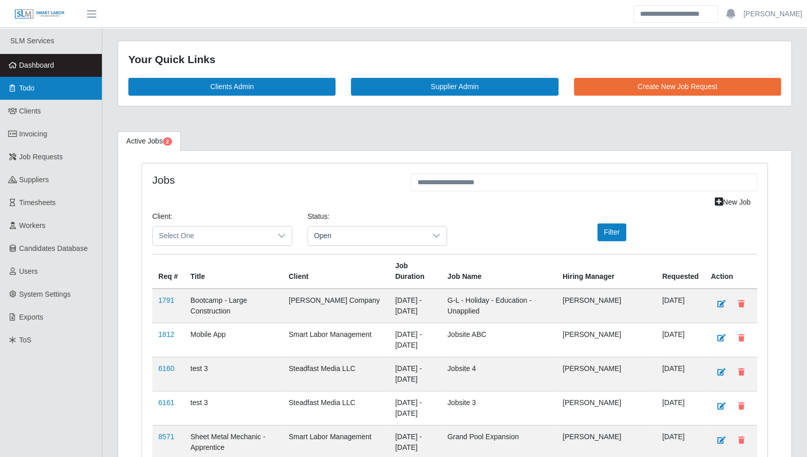
click at [42, 86] on link "Todo" at bounding box center [51, 88] width 102 height 23
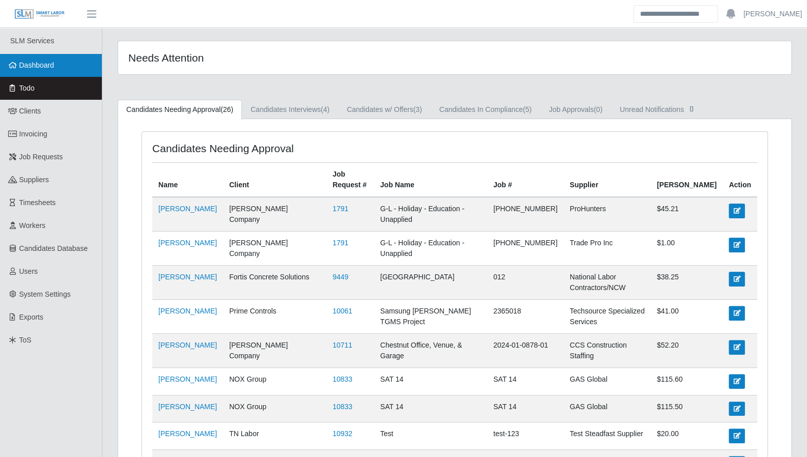
click at [42, 66] on span "Dashboard" at bounding box center [36, 65] width 35 height 8
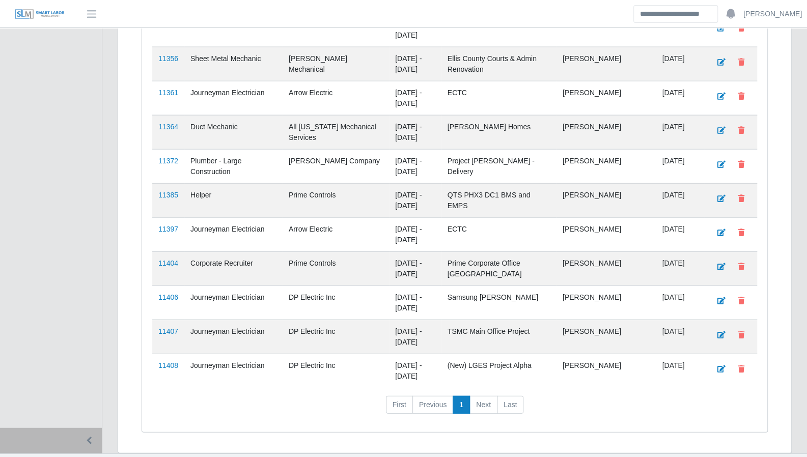
scroll to position [1403, 0]
click at [167, 259] on link "11404" at bounding box center [168, 263] width 20 height 8
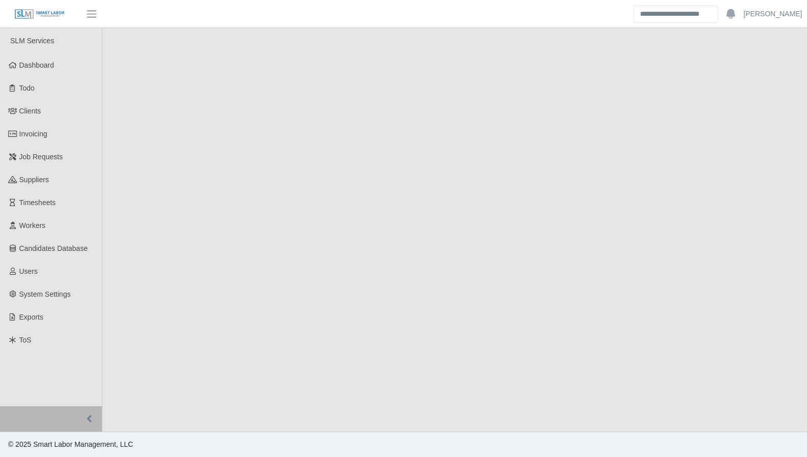
select select "****"
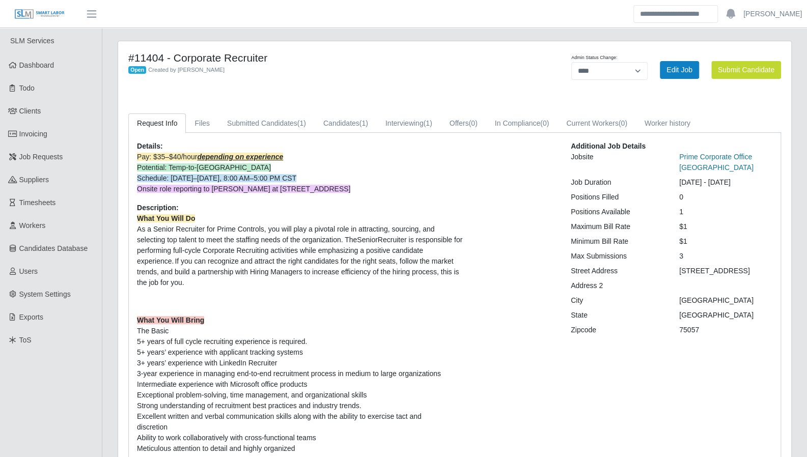
click at [723, 156] on link "Prime Corporate Office [GEOGRAPHIC_DATA]" at bounding box center [716, 162] width 74 height 19
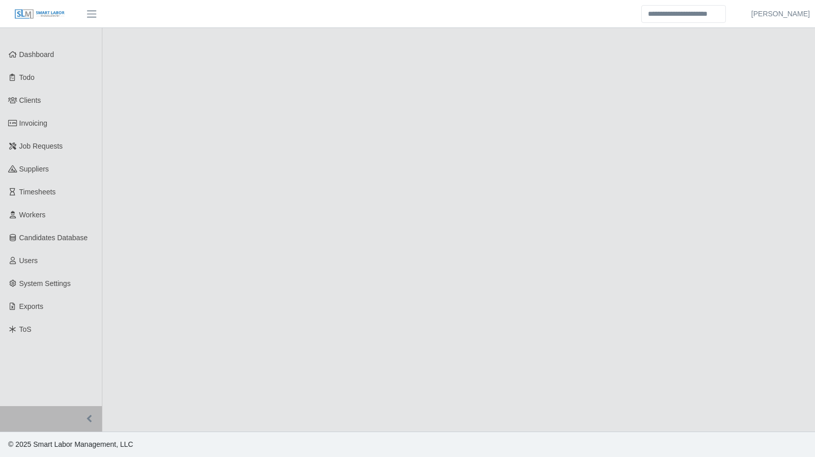
select select "****"
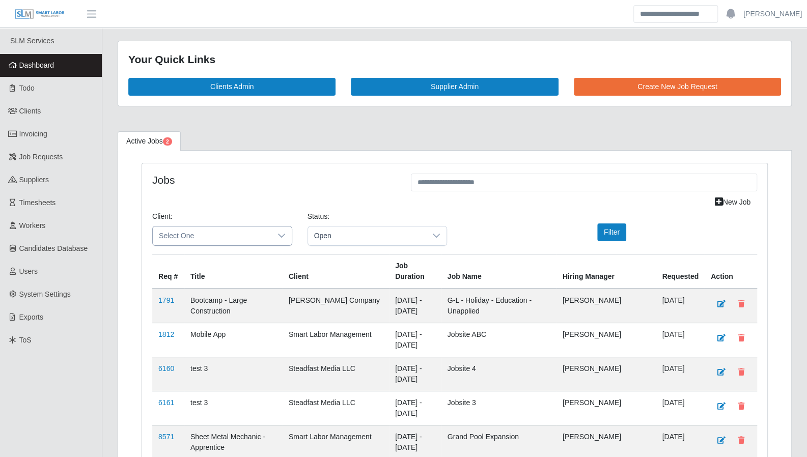
click at [281, 235] on icon at bounding box center [281, 236] width 7 height 4
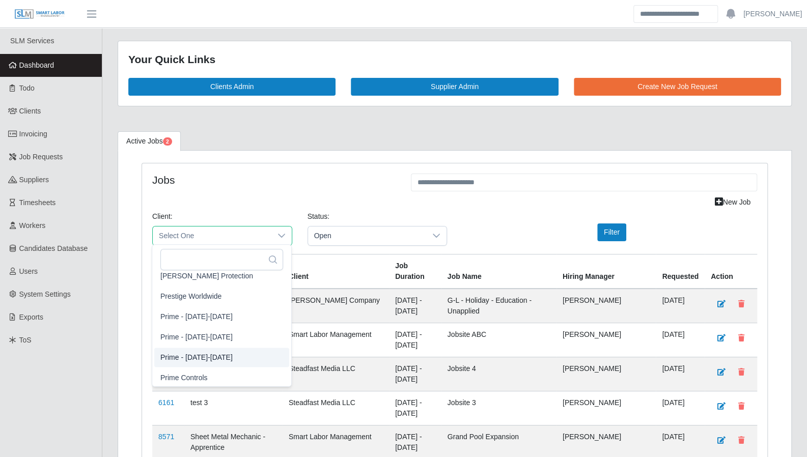
scroll to position [894, 0]
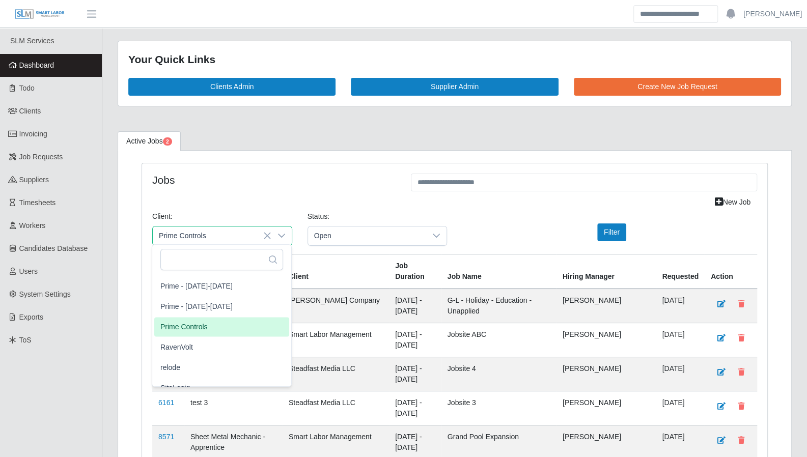
click at [207, 332] on li "Prime Controls" at bounding box center [221, 326] width 135 height 19
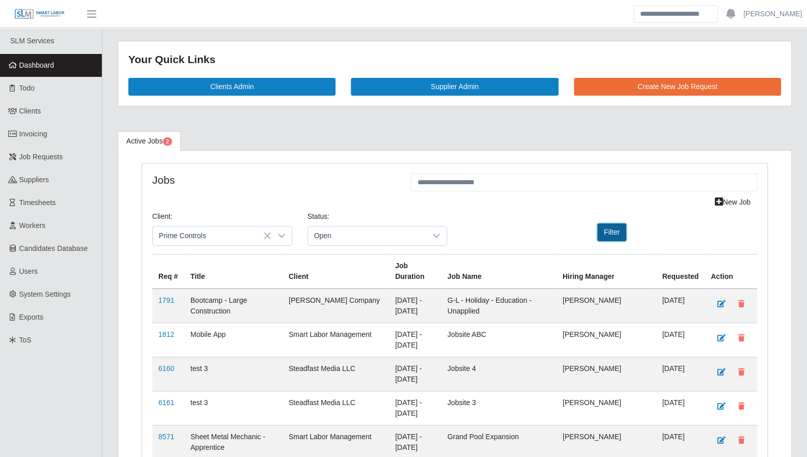
click at [606, 227] on button "Filter" at bounding box center [611, 233] width 29 height 18
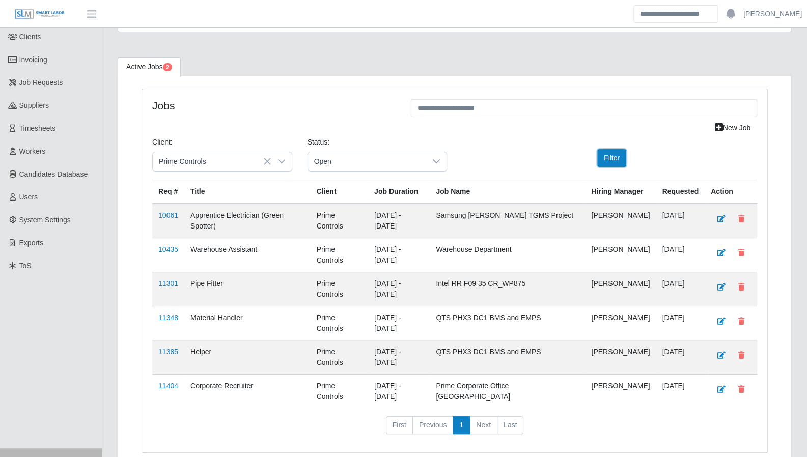
scroll to position [89, 0]
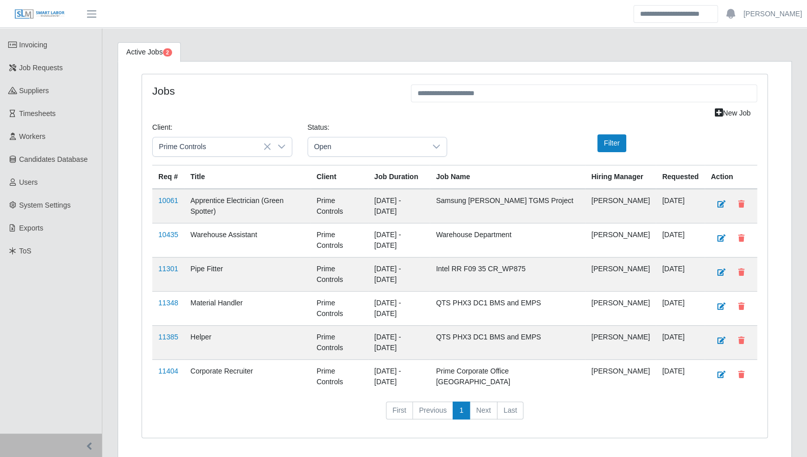
click at [605, 361] on td "[PERSON_NAME]" at bounding box center [620, 377] width 71 height 34
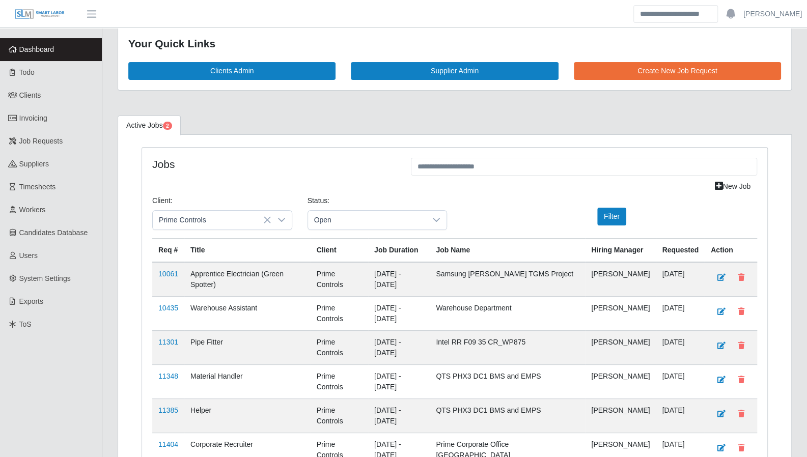
scroll to position [0, 0]
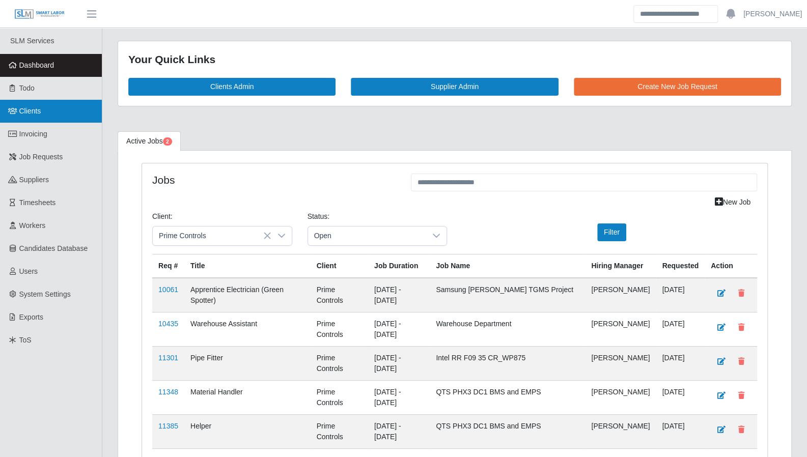
click at [46, 116] on link "Clients" at bounding box center [51, 111] width 102 height 23
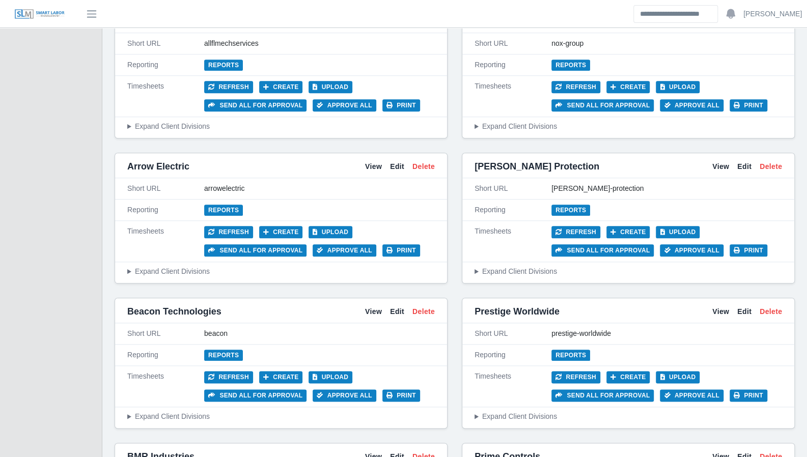
scroll to position [557, 0]
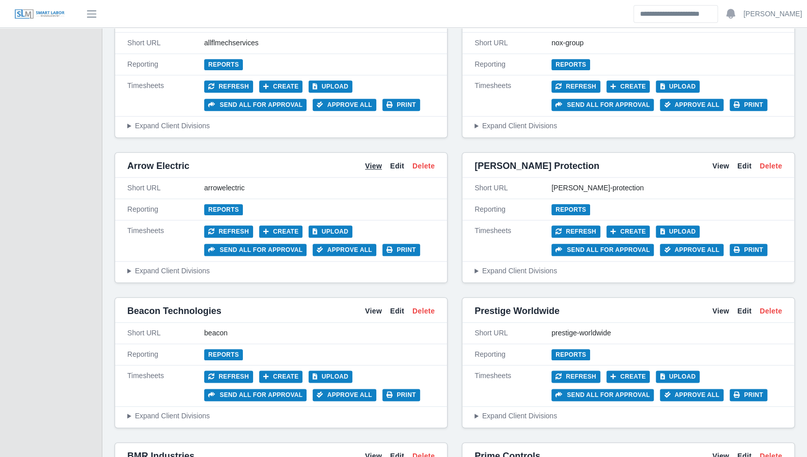
click at [378, 165] on link "View" at bounding box center [373, 166] width 17 height 11
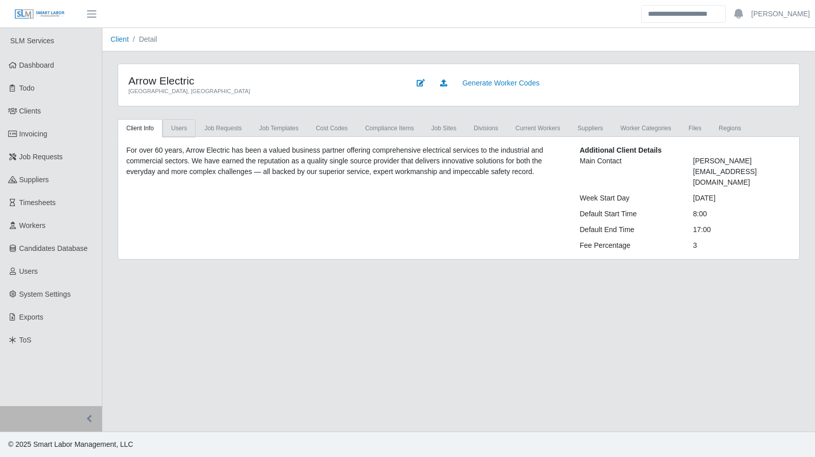
click at [184, 128] on link "Users" at bounding box center [178, 128] width 33 height 18
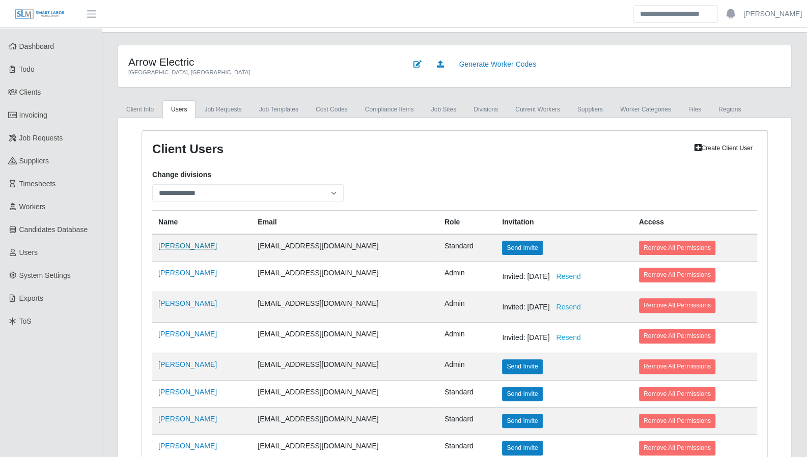
click at [177, 254] on td "Angela Ice" at bounding box center [201, 248] width 99 height 28
click at [177, 244] on link "[PERSON_NAME]" at bounding box center [187, 246] width 59 height 8
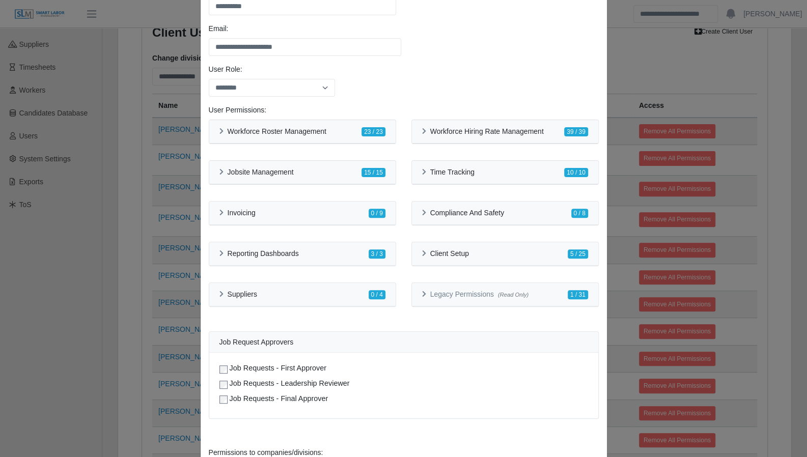
scroll to position [103, 0]
click at [213, 131] on div "Workforce Roster Management 23 / 23" at bounding box center [302, 131] width 186 height 23
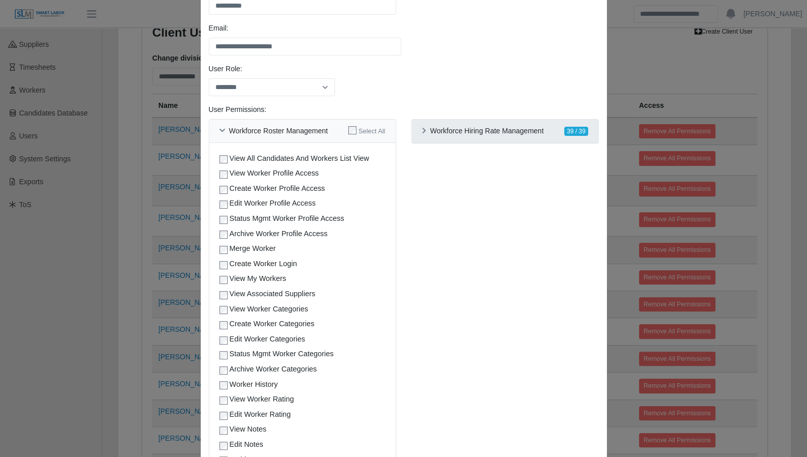
click at [427, 137] on div "Workforce Hiring Rate Management 39 / 39" at bounding box center [505, 131] width 186 height 23
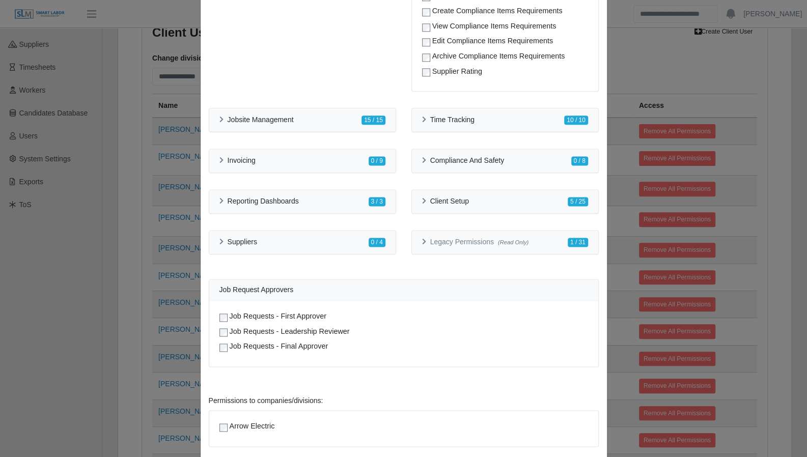
scroll to position [787, 0]
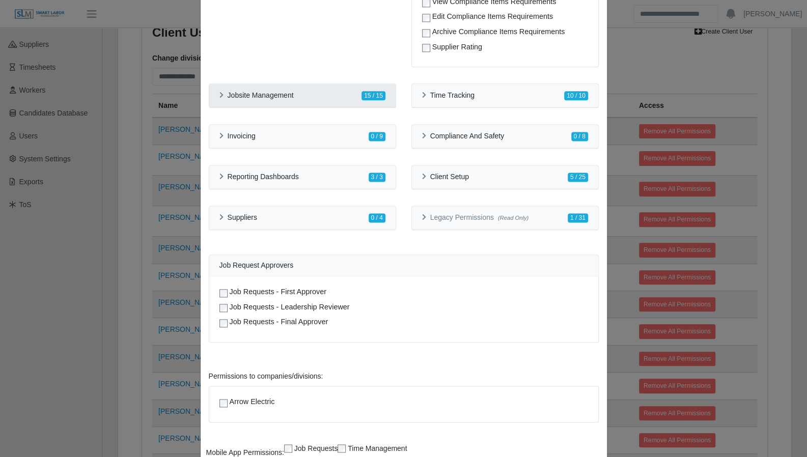
click at [219, 99] on div "Jobsite Management" at bounding box center [256, 95] width 74 height 9
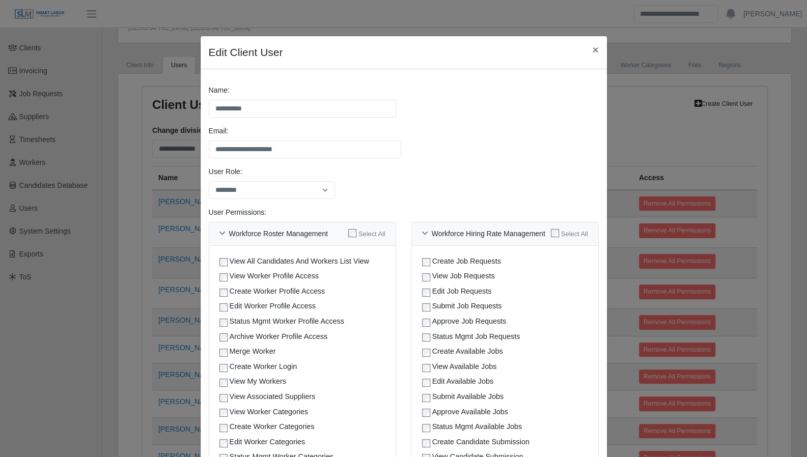
scroll to position [0, 0]
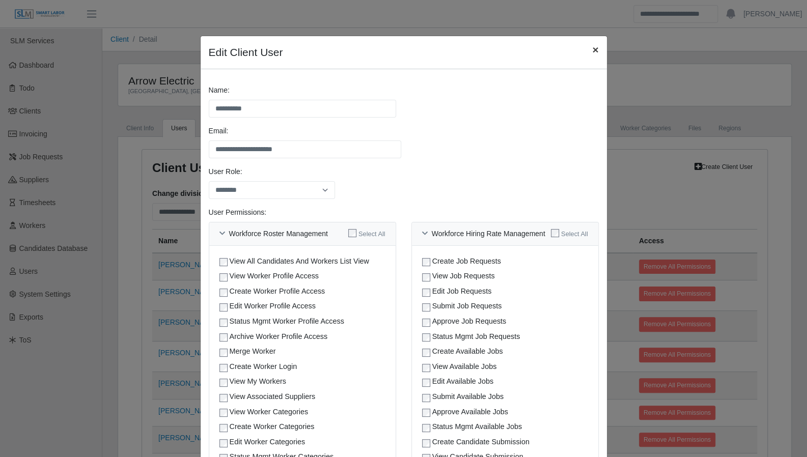
click at [592, 51] on span "×" at bounding box center [595, 50] width 6 height 12
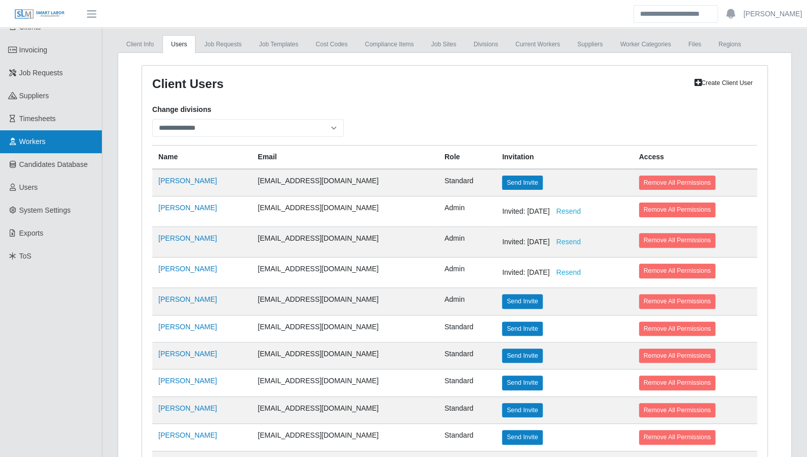
scroll to position [77, 0]
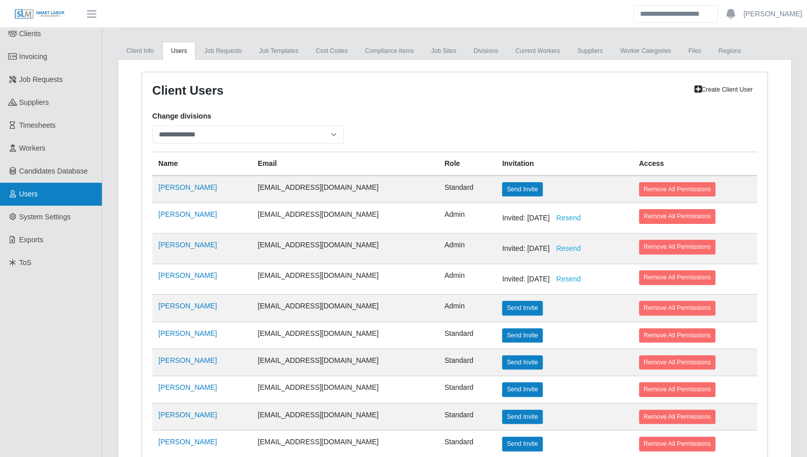
click at [30, 195] on span "Users" at bounding box center [28, 194] width 19 height 8
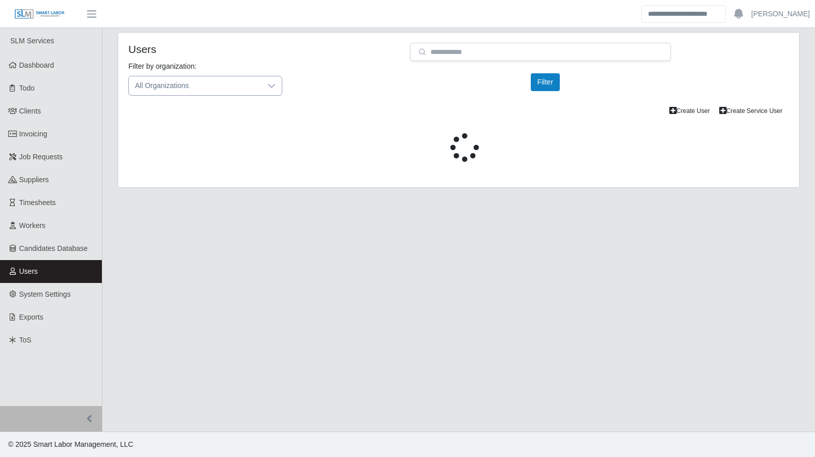
click at [244, 87] on span "All Organizations" at bounding box center [195, 85] width 132 height 19
click at [267, 86] on icon at bounding box center [271, 86] width 8 height 8
click at [272, 86] on icon at bounding box center [271, 86] width 8 height 8
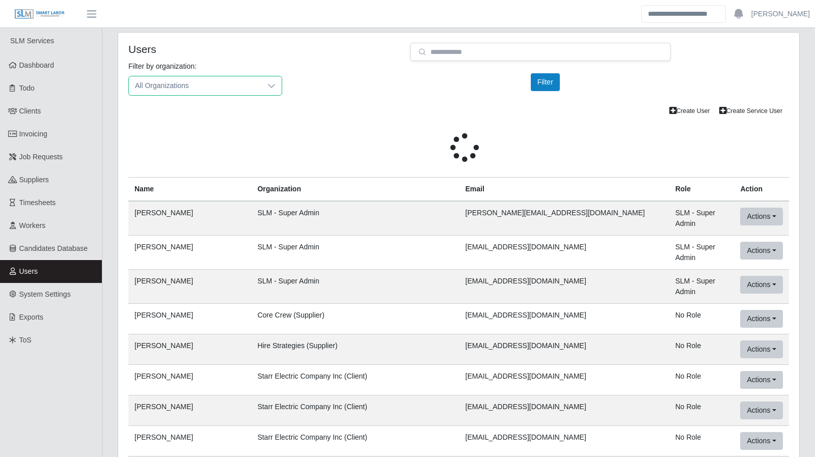
click at [184, 87] on span "All Organizations" at bounding box center [195, 85] width 132 height 19
click at [303, 87] on div "Filter by organization: All Organizations Please provide a valid organization. …" at bounding box center [459, 82] width 676 height 43
click at [266, 72] on div "Filter by organization: All Organizations Please provide a valid organization." at bounding box center [205, 78] width 169 height 35
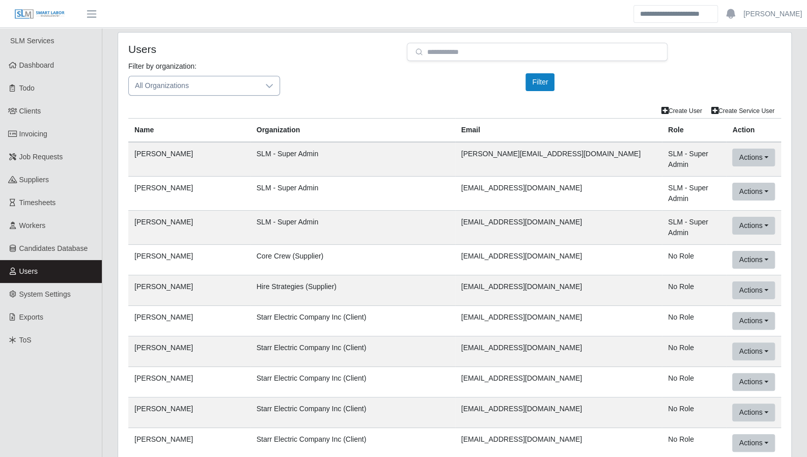
click at [267, 79] on div at bounding box center [269, 85] width 20 height 19
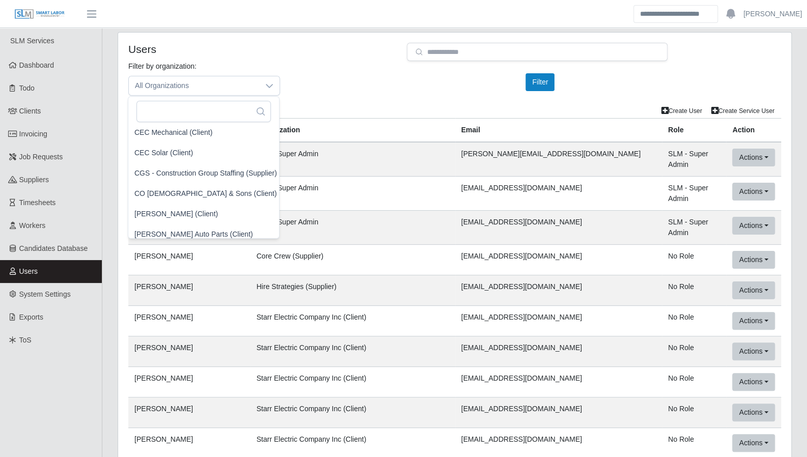
scroll to position [592, 2]
click at [222, 171] on span "CGS - Construction Group Staffing (Supplier)" at bounding box center [205, 171] width 143 height 11
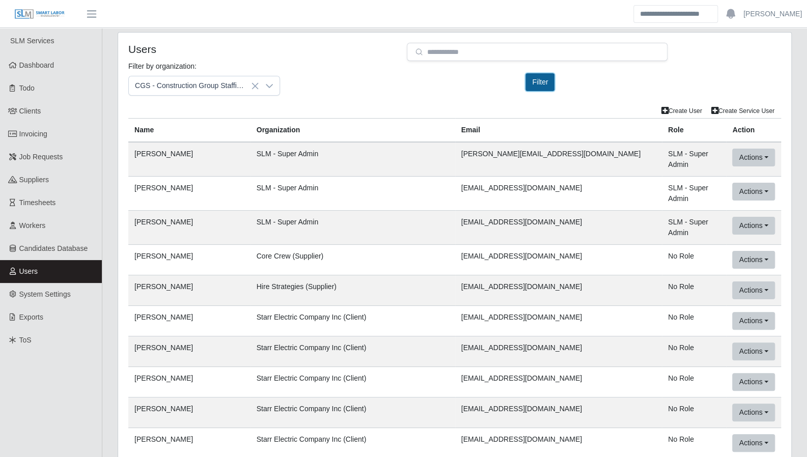
click at [537, 77] on button "Filter" at bounding box center [540, 82] width 29 height 18
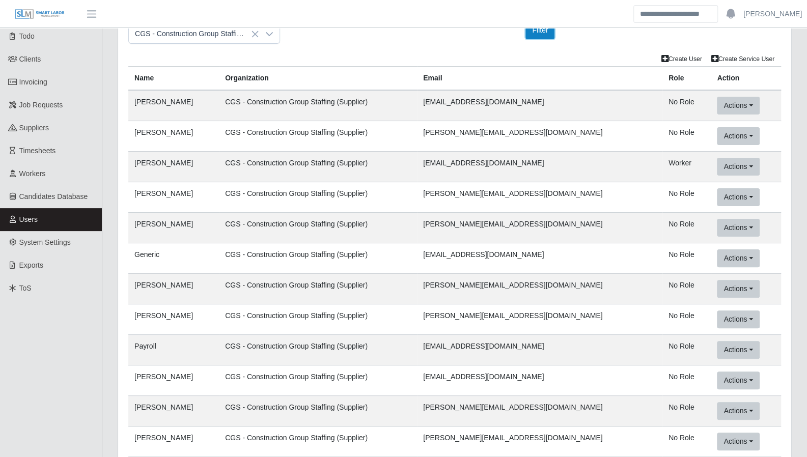
scroll to position [55, 0]
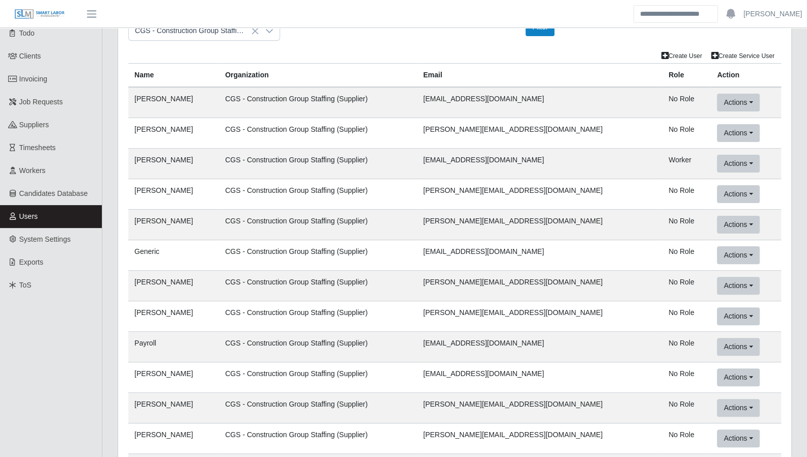
click at [152, 99] on td "Jason Benge" at bounding box center [173, 102] width 91 height 31
click at [735, 100] on button "Actions" at bounding box center [738, 103] width 42 height 18
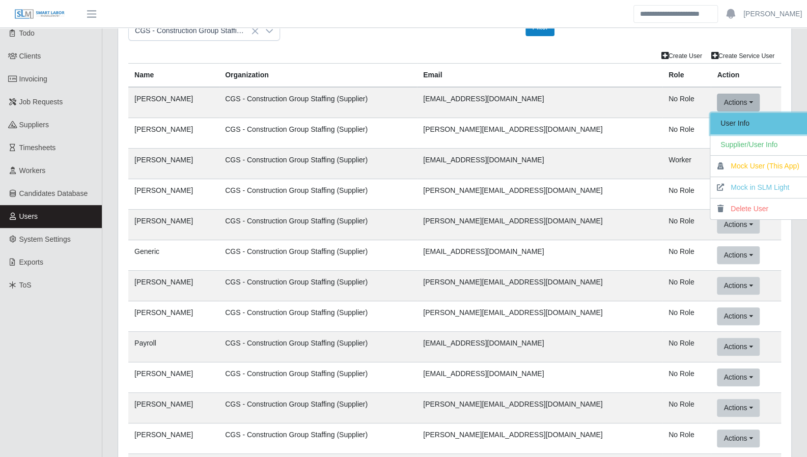
click at [728, 122] on link "User Info" at bounding box center [759, 123] width 99 height 21
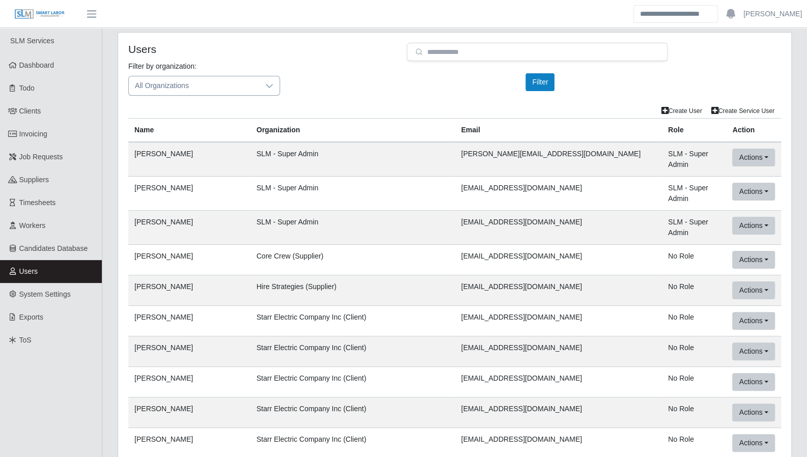
click at [196, 87] on span "All Organizations" at bounding box center [194, 85] width 130 height 19
click at [263, 88] on div at bounding box center [269, 85] width 20 height 19
click at [269, 87] on icon at bounding box center [269, 86] width 7 height 4
click at [273, 89] on icon at bounding box center [269, 86] width 8 height 8
click at [352, 60] on div "Users" at bounding box center [260, 52] width 279 height 18
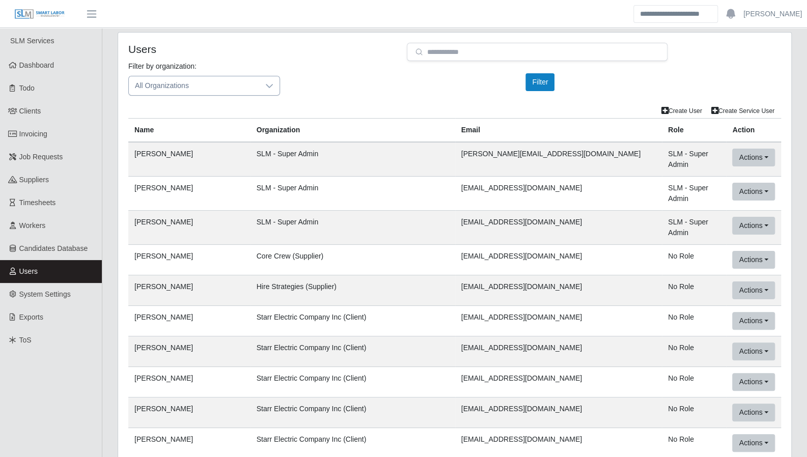
click at [273, 86] on icon at bounding box center [269, 86] width 8 height 8
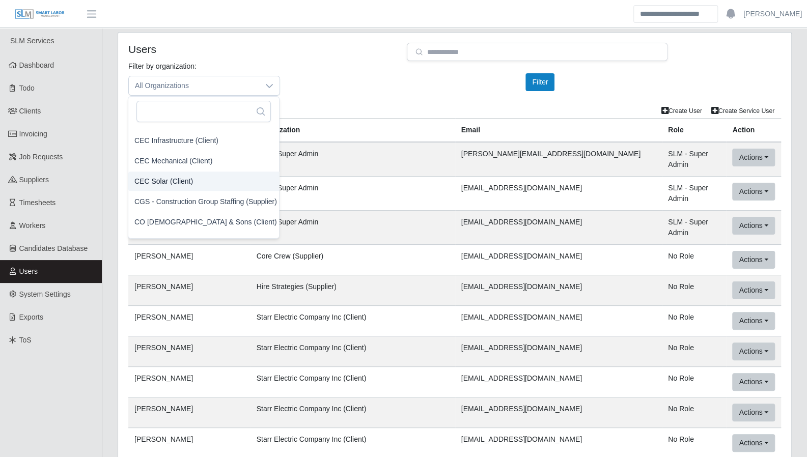
scroll to position [577, 2]
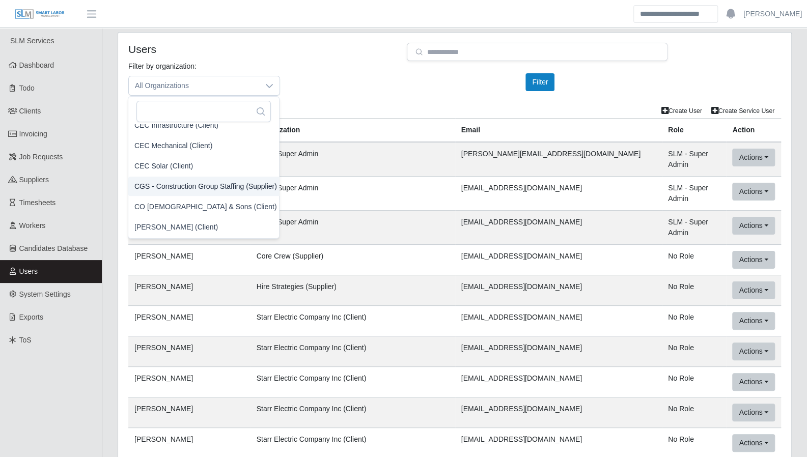
click at [193, 185] on span "CGS - Construction Group Staffing (Supplier)" at bounding box center [205, 186] width 143 height 11
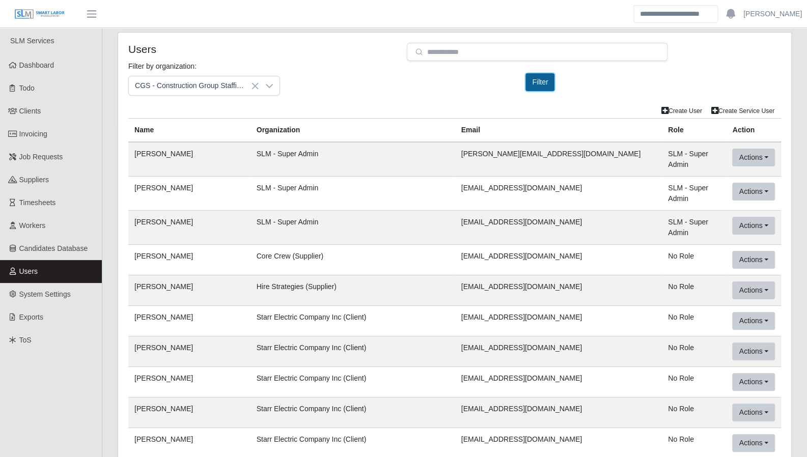
click at [541, 85] on button "Filter" at bounding box center [540, 82] width 29 height 18
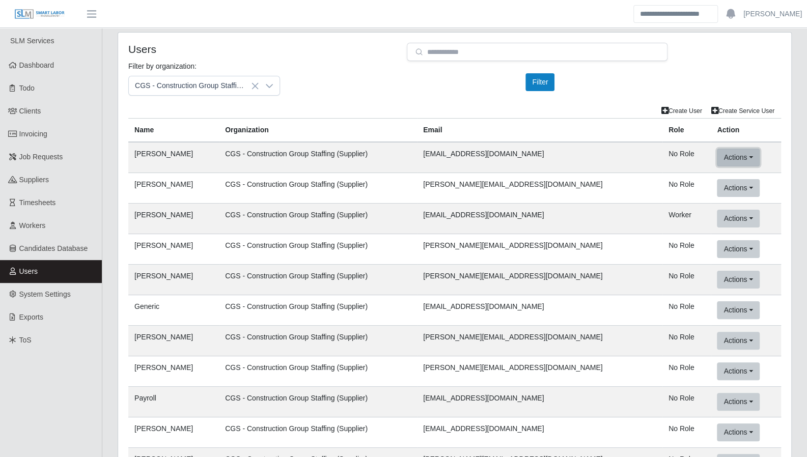
click at [751, 156] on button "Actions" at bounding box center [738, 158] width 42 height 18
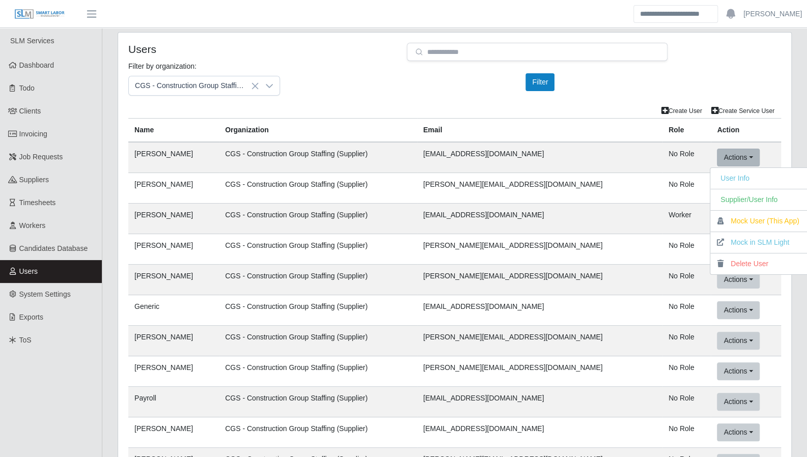
click at [324, 78] on div "Filter by organization: CGS - Construction Group Staffing (Supplier) Please pro…" at bounding box center [455, 82] width 668 height 43
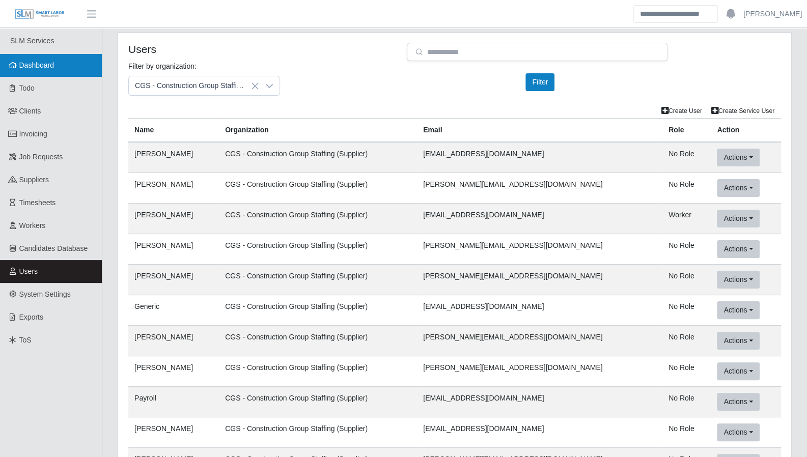
click at [51, 71] on link "Dashboard" at bounding box center [51, 65] width 102 height 23
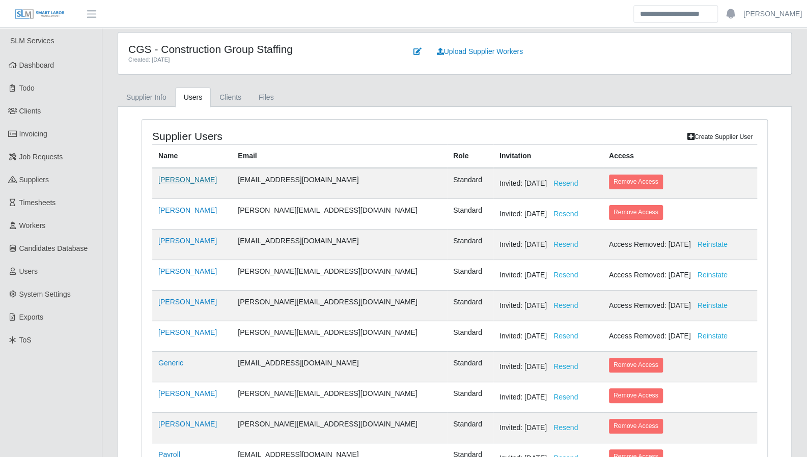
click at [181, 179] on link "Jason Benge" at bounding box center [187, 180] width 59 height 8
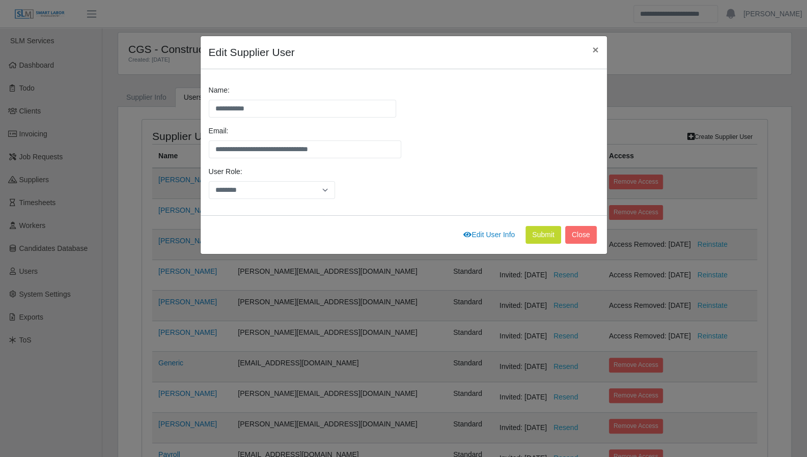
scroll to position [106, 0]
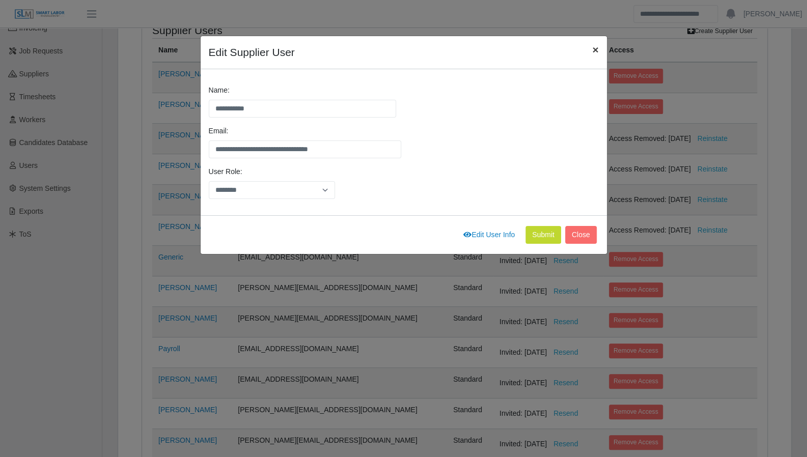
click at [595, 50] on span "×" at bounding box center [595, 50] width 6 height 12
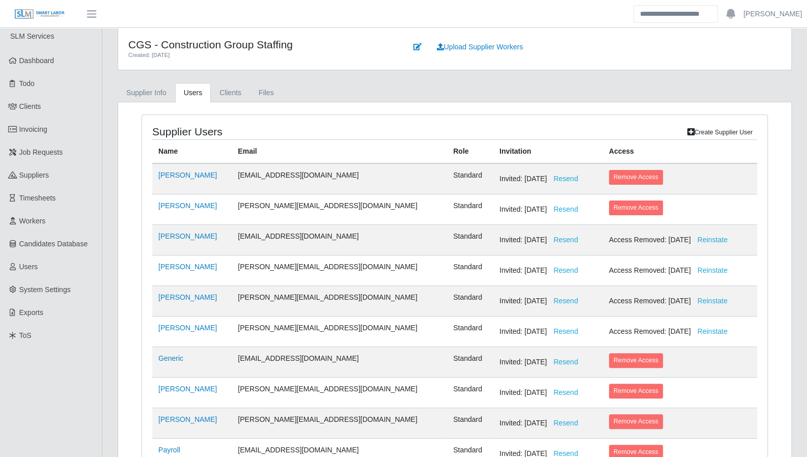
scroll to position [0, 0]
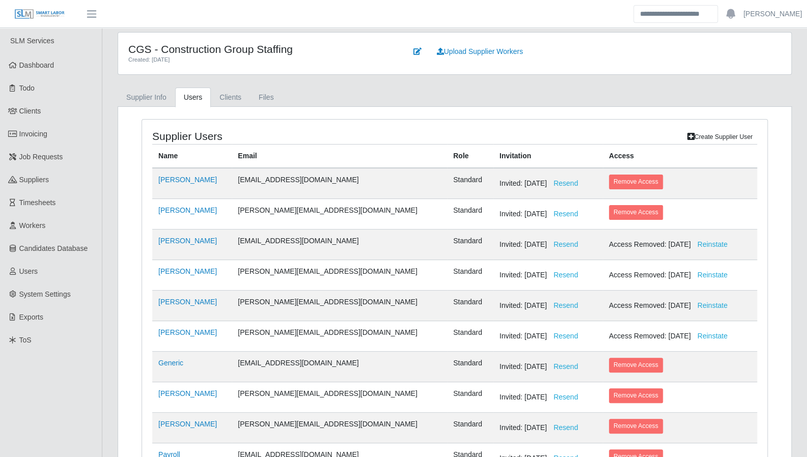
click at [244, 53] on h4 "CGS - Construction Group Staffing" at bounding box center [259, 49] width 263 height 13
click at [367, 94] on ul "Supplier Info Users Clients Files" at bounding box center [455, 97] width 674 height 19
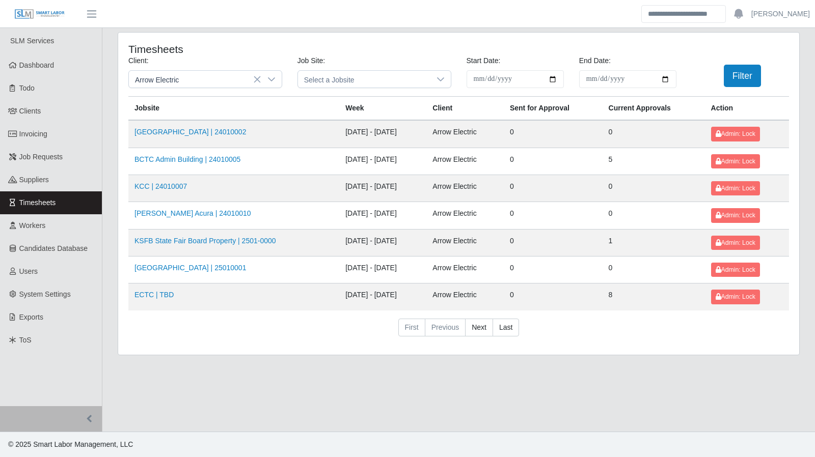
click at [311, 31] on main "**********" at bounding box center [458, 230] width 712 height 404
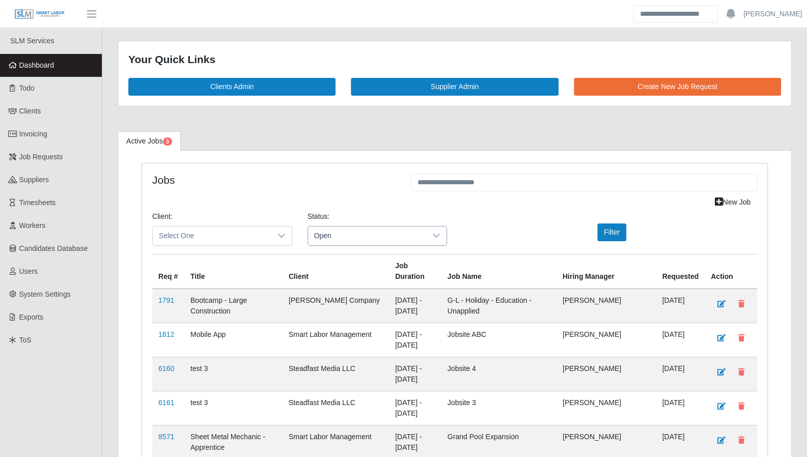
click at [386, 230] on span "Open" at bounding box center [367, 236] width 119 height 19
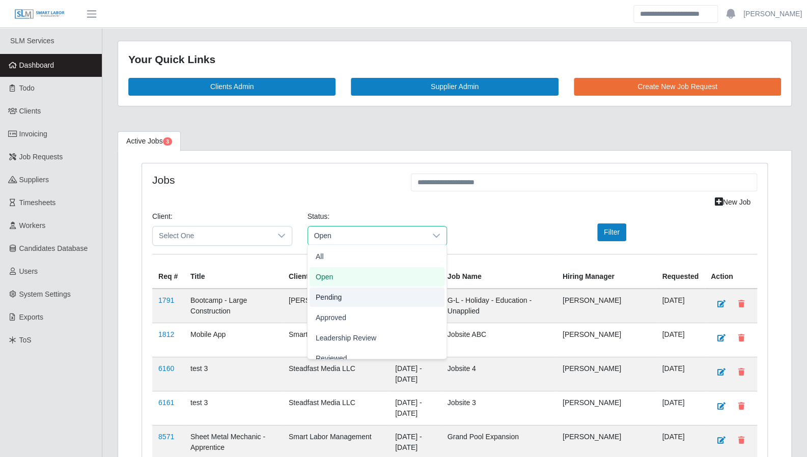
click at [338, 298] on span "Pending" at bounding box center [329, 297] width 26 height 11
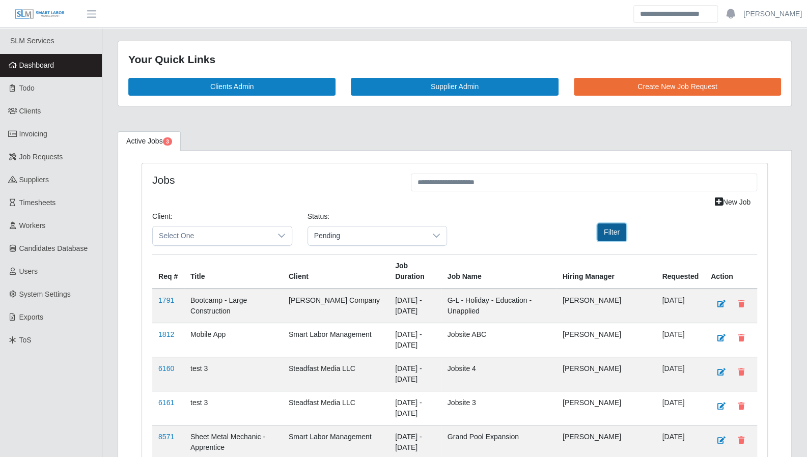
click at [605, 230] on button "Filter" at bounding box center [611, 233] width 29 height 18
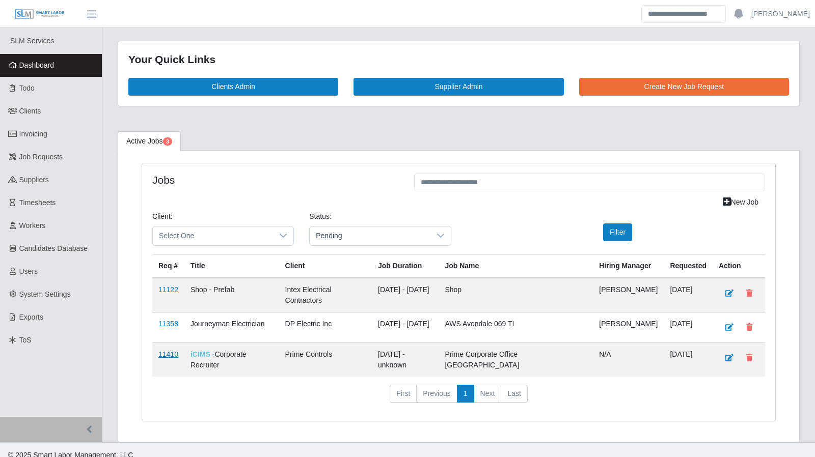
click at [168, 350] on link "11410" at bounding box center [168, 354] width 20 height 8
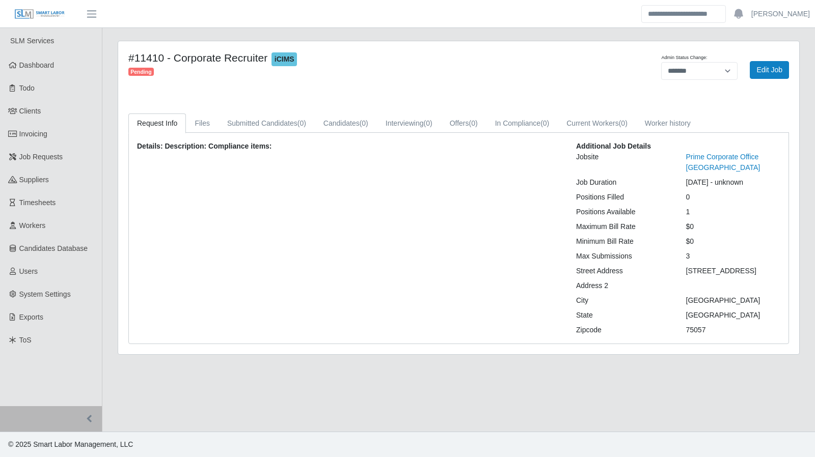
drag, startPoint x: 765, startPoint y: 171, endPoint x: 728, endPoint y: 172, distance: 37.2
click at [728, 177] on div "[DATE] - unknown" at bounding box center [733, 182] width 110 height 11
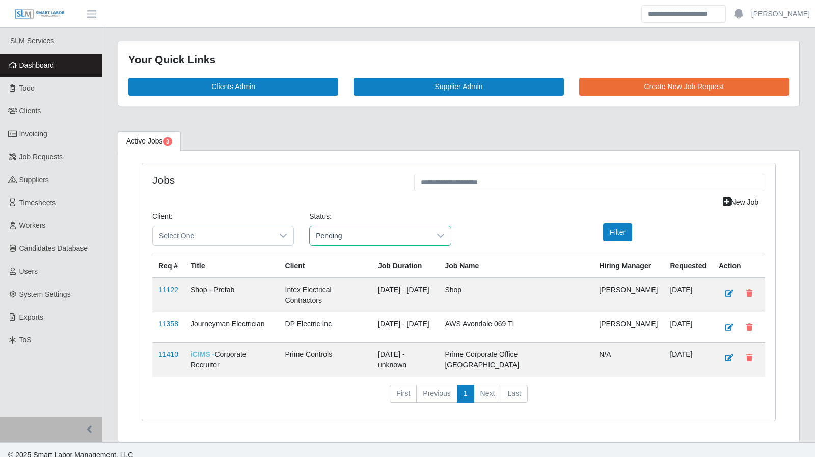
click at [405, 228] on span "Pending" at bounding box center [370, 236] width 120 height 19
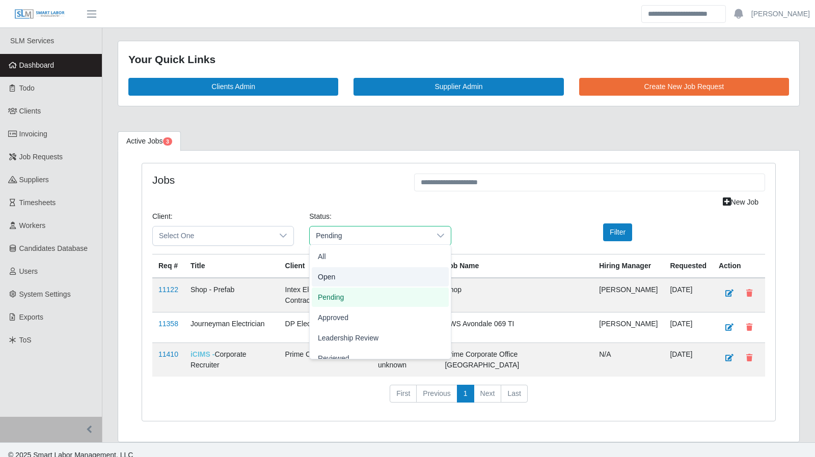
click at [368, 275] on li "Open" at bounding box center [380, 276] width 137 height 19
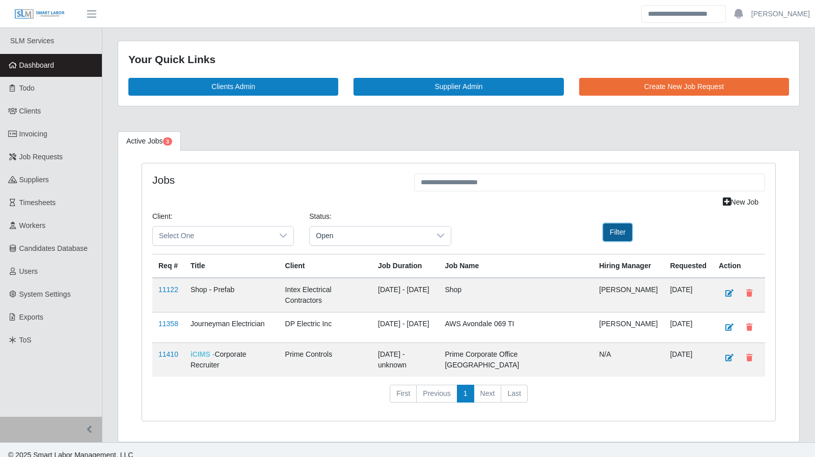
click at [616, 235] on button "Filter" at bounding box center [617, 233] width 29 height 18
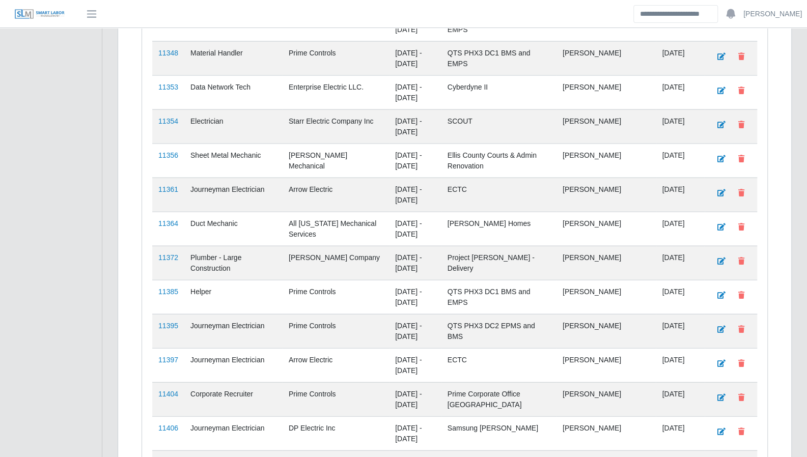
scroll to position [1471, 0]
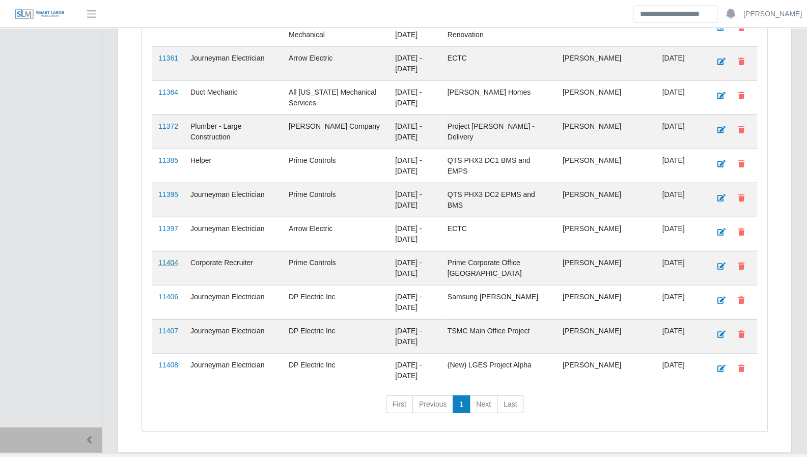
click at [173, 259] on link "11404" at bounding box center [168, 263] width 20 height 8
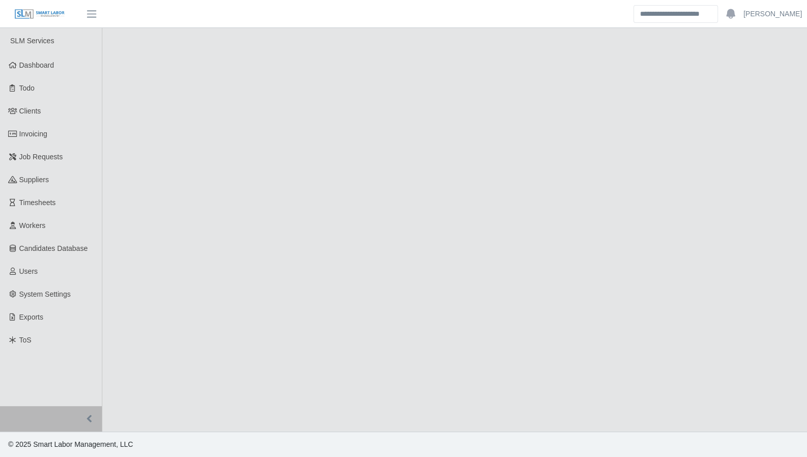
select select "****"
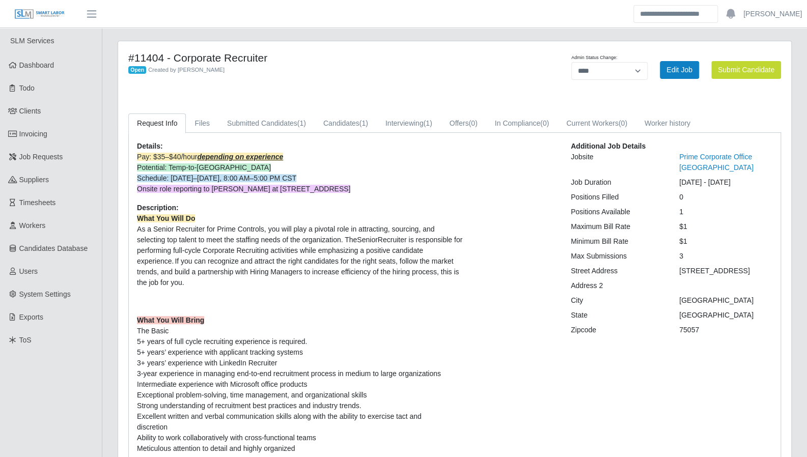
drag, startPoint x: 216, startPoint y: 146, endPoint x: 394, endPoint y: 386, distance: 298.2
click at [346, 438] on div "Details: Pay: $35–$40/hour depending on experience Potential: Temp-to-perm Sche…" at bounding box center [346, 347] width 434 height 413
click at [477, 315] on p "What You Will Bring The Basic 5+ years of full cycle recruiting experience is r…" at bounding box center [346, 390] width 419 height 150
click at [35, 67] on span "Dashboard" at bounding box center [36, 65] width 35 height 8
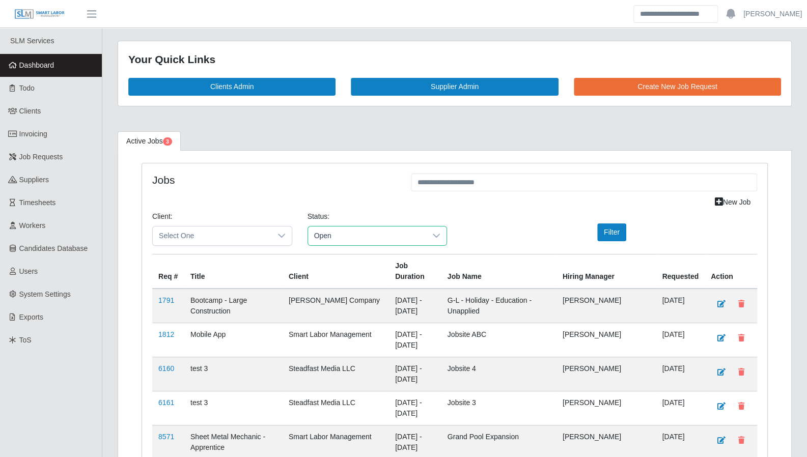
click at [354, 235] on span "Open" at bounding box center [367, 236] width 119 height 19
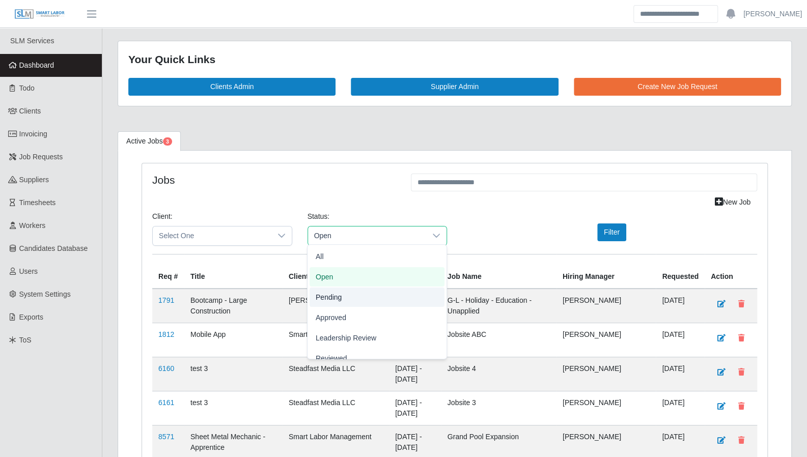
click at [345, 293] on li "Pending" at bounding box center [377, 297] width 135 height 19
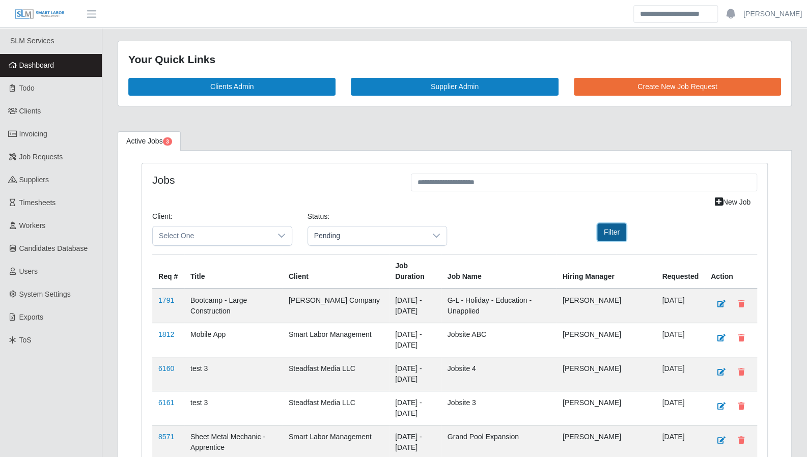
click at [608, 230] on button "Filter" at bounding box center [611, 233] width 29 height 18
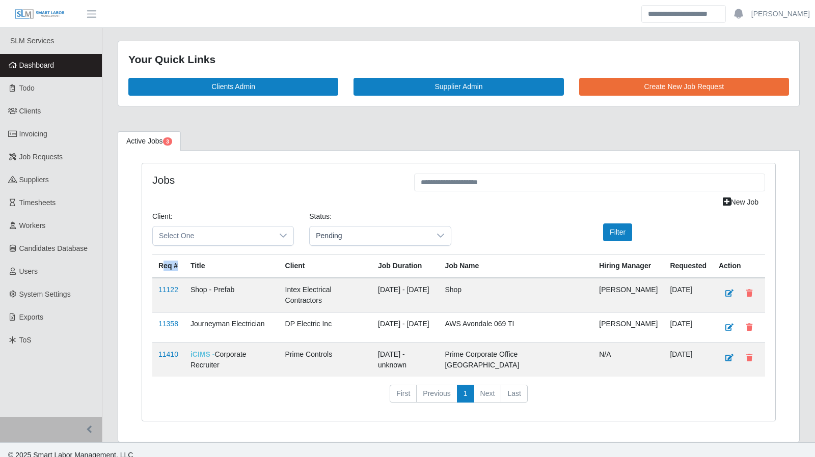
drag, startPoint x: 160, startPoint y: 264, endPoint x: 177, endPoint y: 264, distance: 16.8
click at [177, 264] on th "Req #" at bounding box center [168, 266] width 32 height 24
click at [429, 236] on span "Pending" at bounding box center [370, 236] width 120 height 19
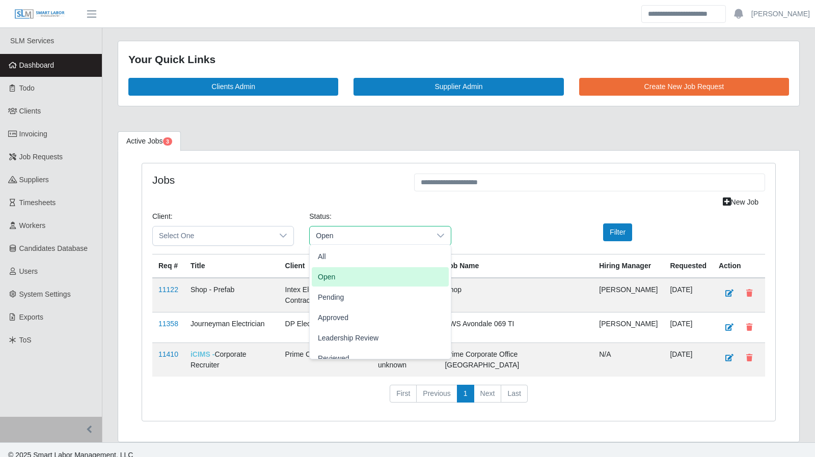
drag, startPoint x: 355, startPoint y: 276, endPoint x: 531, endPoint y: 267, distance: 175.4
click at [359, 276] on li "Open" at bounding box center [380, 276] width 137 height 19
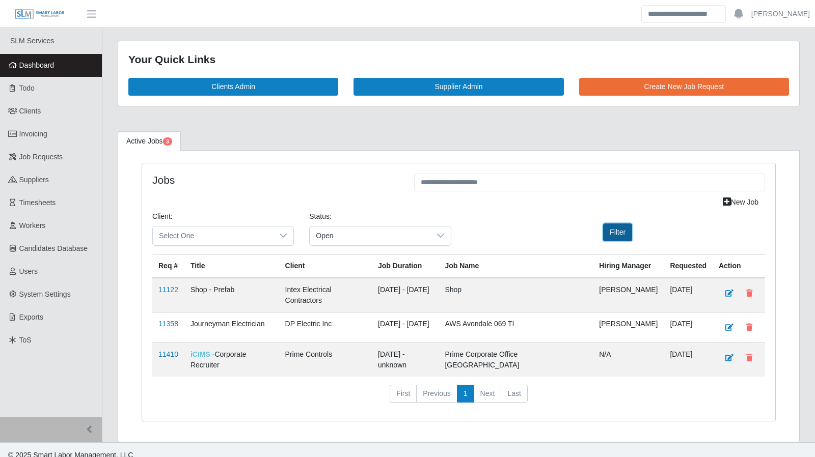
click at [616, 233] on button "Filter" at bounding box center [617, 233] width 29 height 18
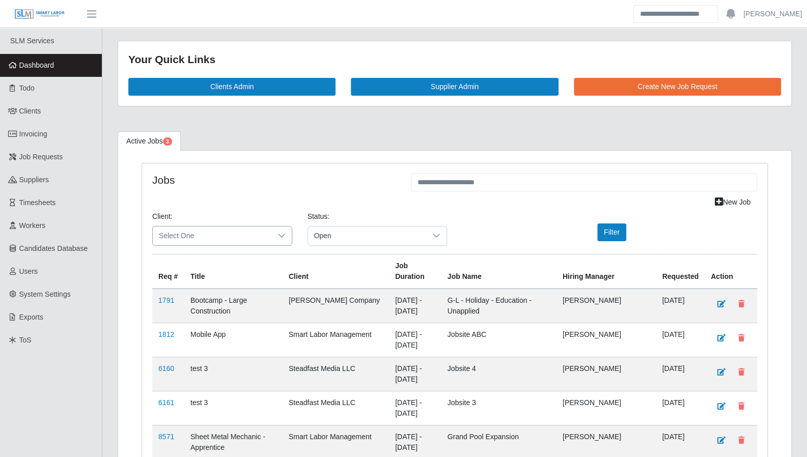
click at [210, 231] on span "Select One" at bounding box center [212, 236] width 119 height 19
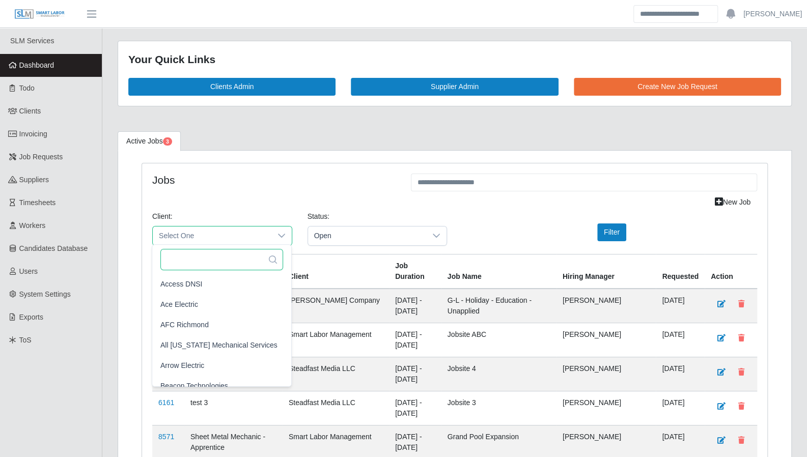
click at [208, 263] on input "text" at bounding box center [221, 259] width 123 height 21
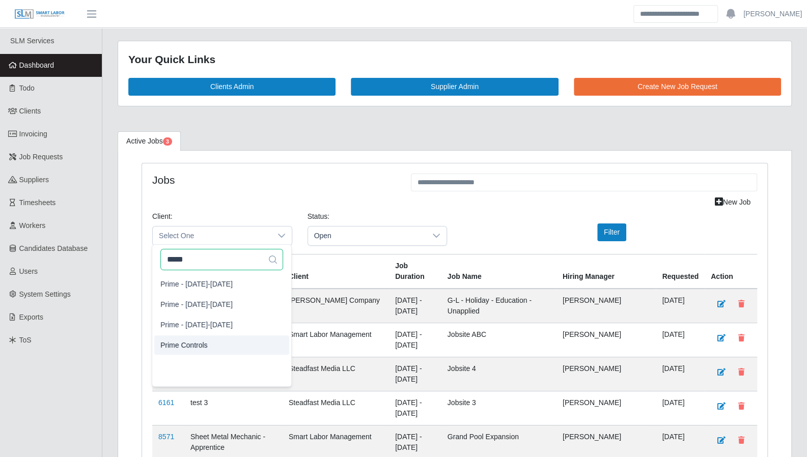
type input "*****"
click at [197, 340] on span "Prime Controls" at bounding box center [183, 345] width 47 height 11
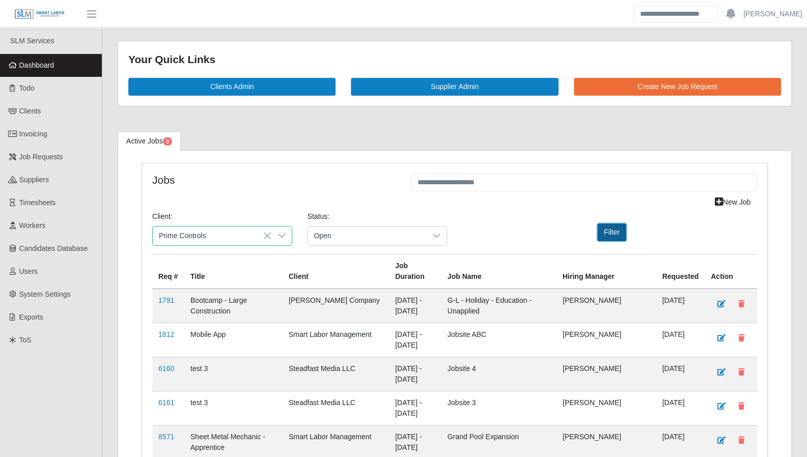
click at [603, 232] on button "Filter" at bounding box center [611, 233] width 29 height 18
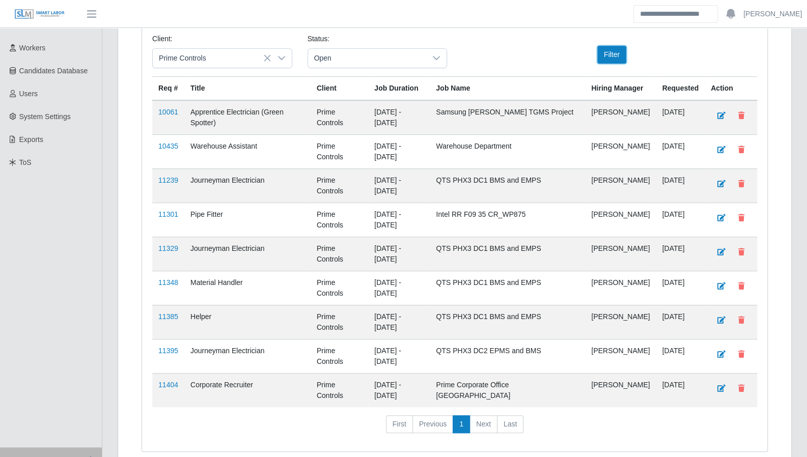
scroll to position [179, 0]
click at [414, 57] on span "Open" at bounding box center [367, 56] width 119 height 19
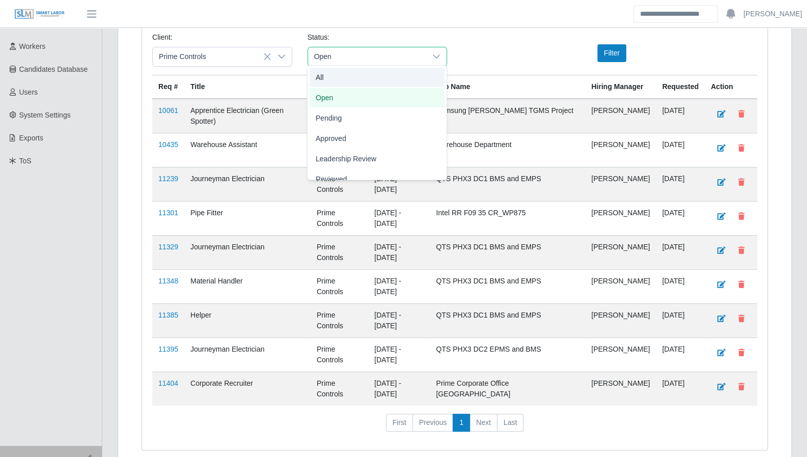
click at [345, 77] on li "All" at bounding box center [377, 77] width 135 height 19
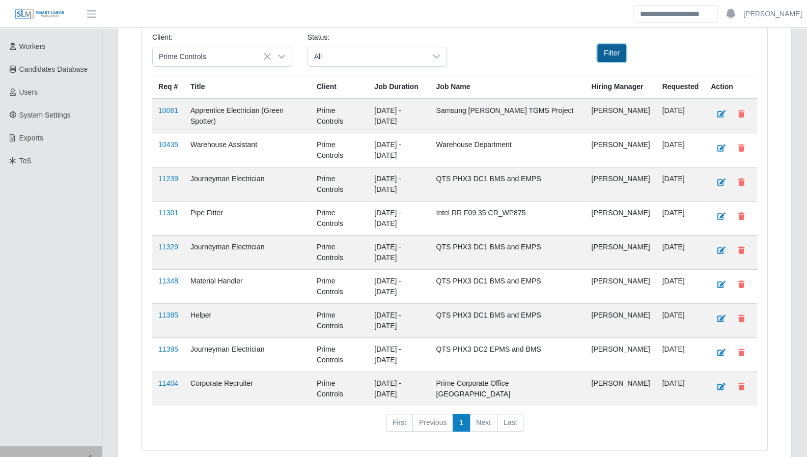
drag, startPoint x: 621, startPoint y: 54, endPoint x: 615, endPoint y: 57, distance: 6.6
click at [616, 54] on button "Filter" at bounding box center [611, 53] width 29 height 18
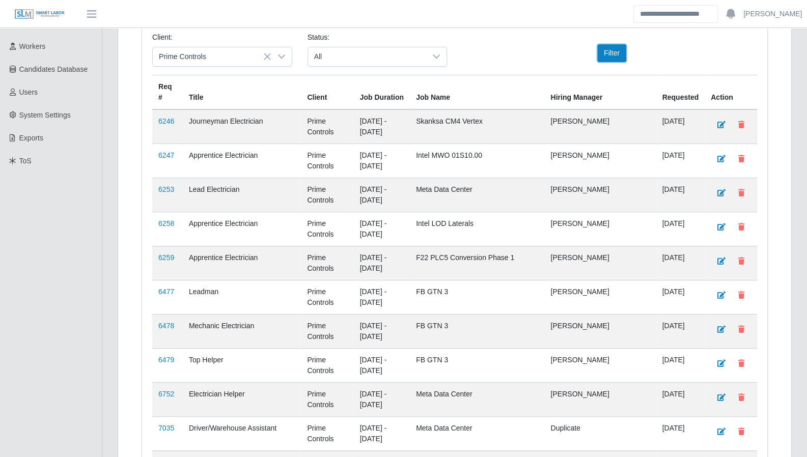
scroll to position [8408, 0]
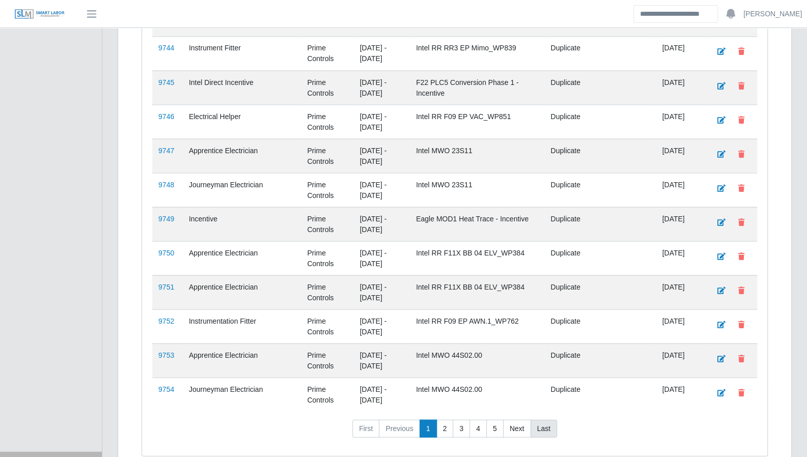
click at [545, 420] on link "Last" at bounding box center [544, 429] width 26 height 18
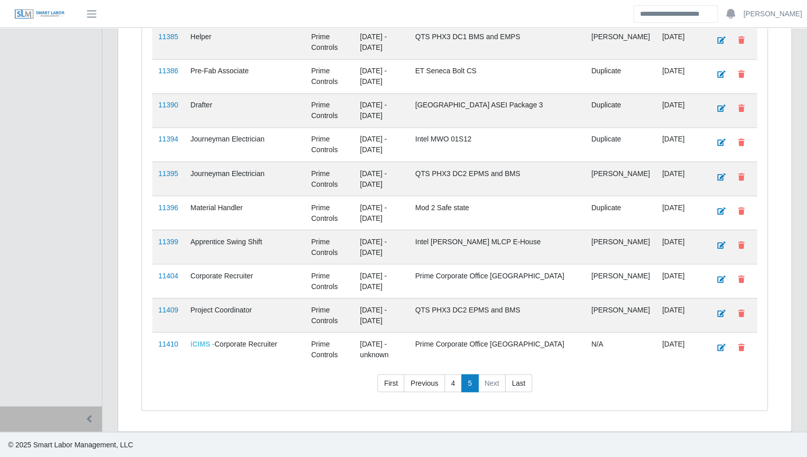
scroll to position [8272, 0]
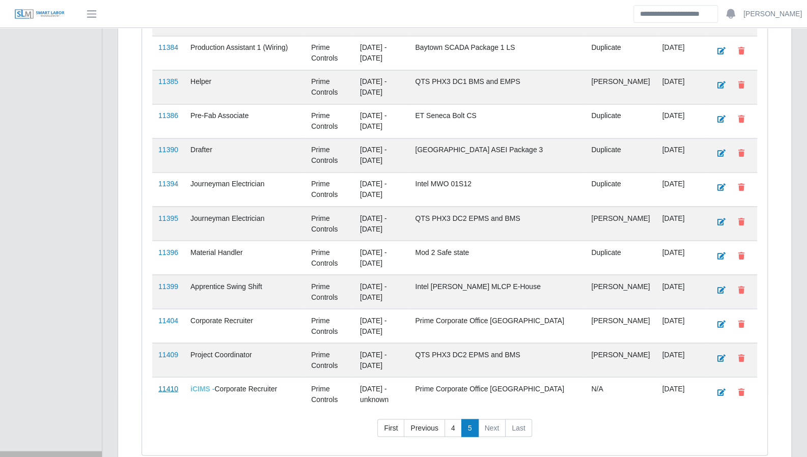
click at [164, 385] on link "11410" at bounding box center [168, 389] width 20 height 8
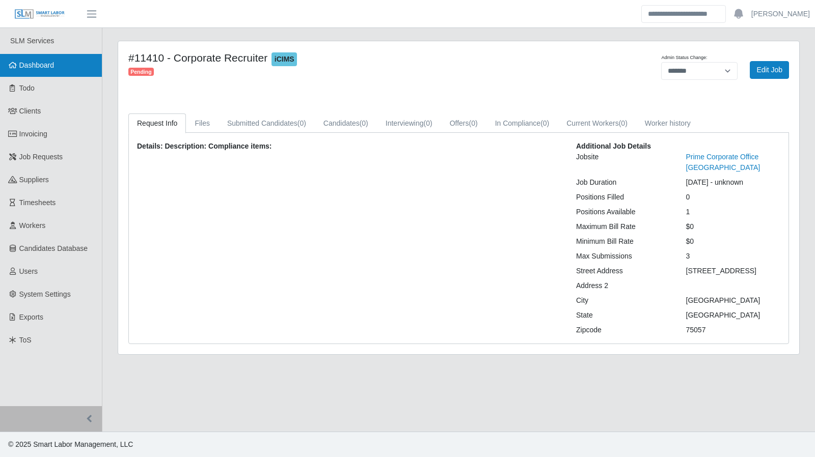
click at [57, 59] on link "Dashboard" at bounding box center [51, 65] width 102 height 23
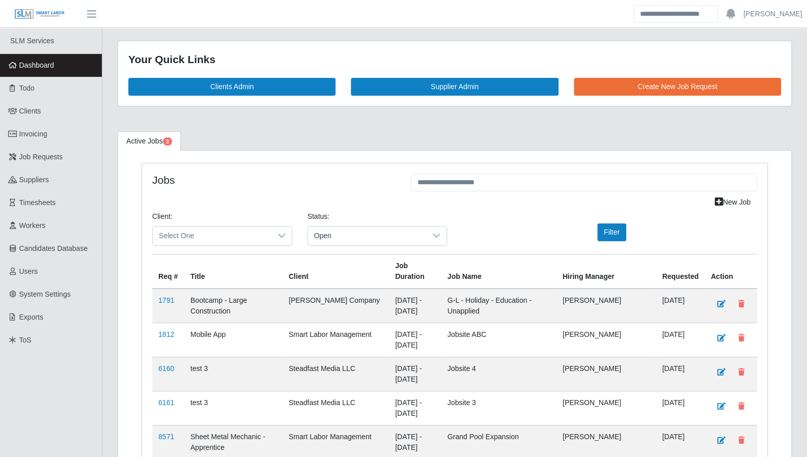
click at [46, 71] on link "Dashboard" at bounding box center [51, 65] width 102 height 23
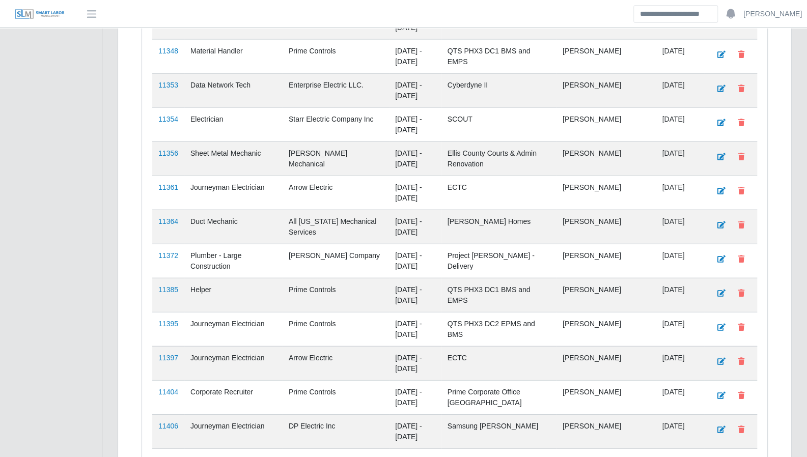
scroll to position [1573, 0]
